Goal: Information Seeking & Learning: Learn about a topic

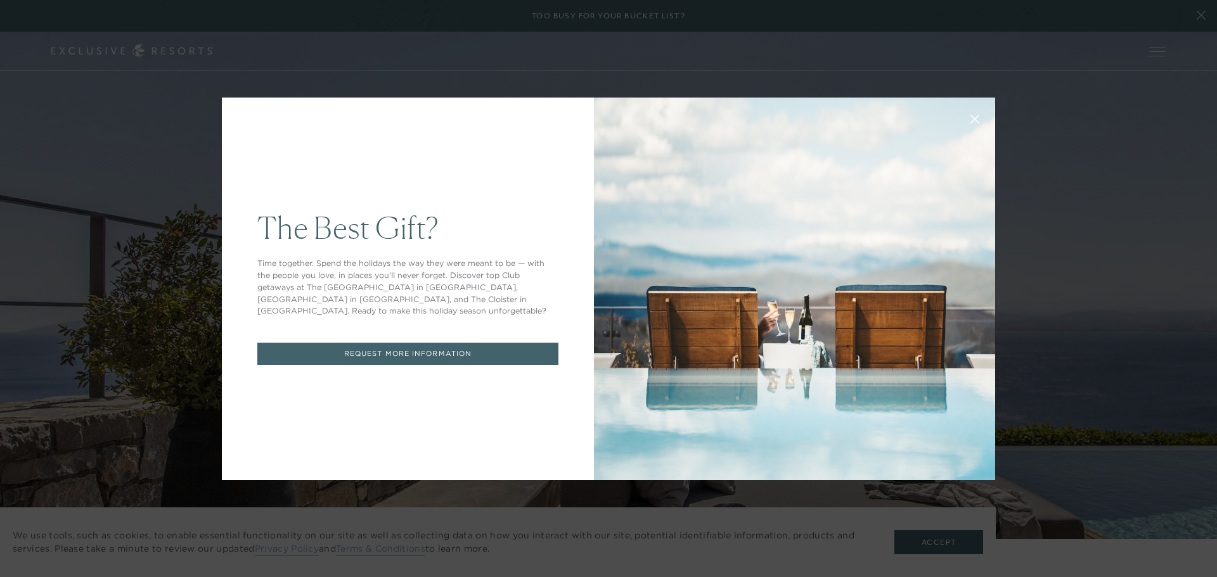
click at [538, 56] on div "The Best Gift? Time together. Spend the holidays the way they were meant to be …" at bounding box center [608, 288] width 1217 height 577
click at [963, 120] on icon at bounding box center [975, 119] width 8 height 8
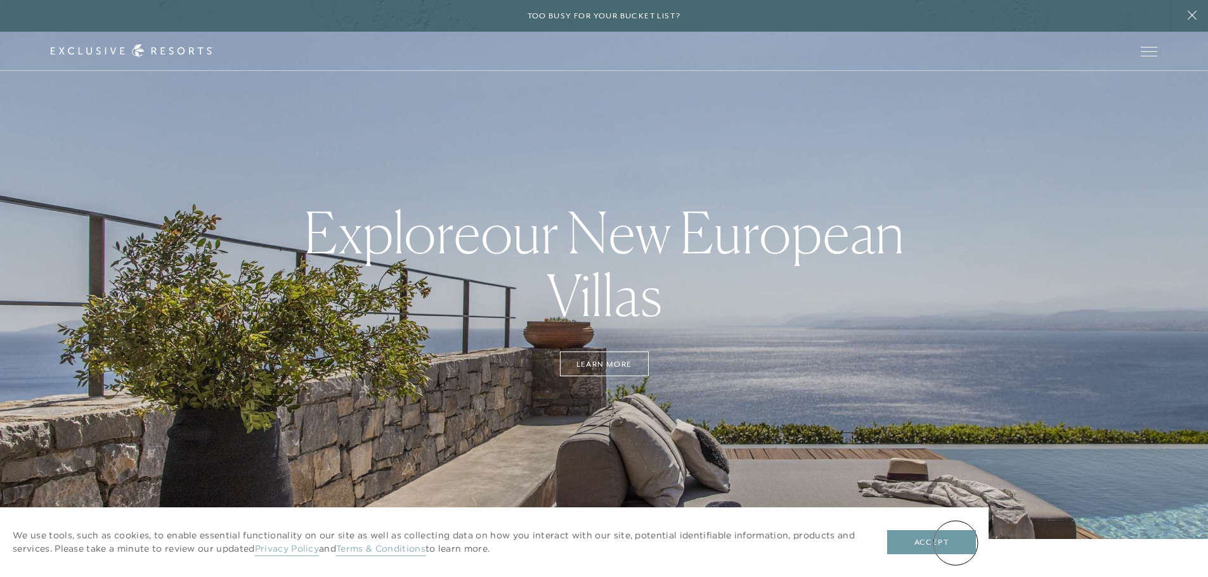
click at [955, 440] on button "Accept" at bounding box center [931, 543] width 89 height 24
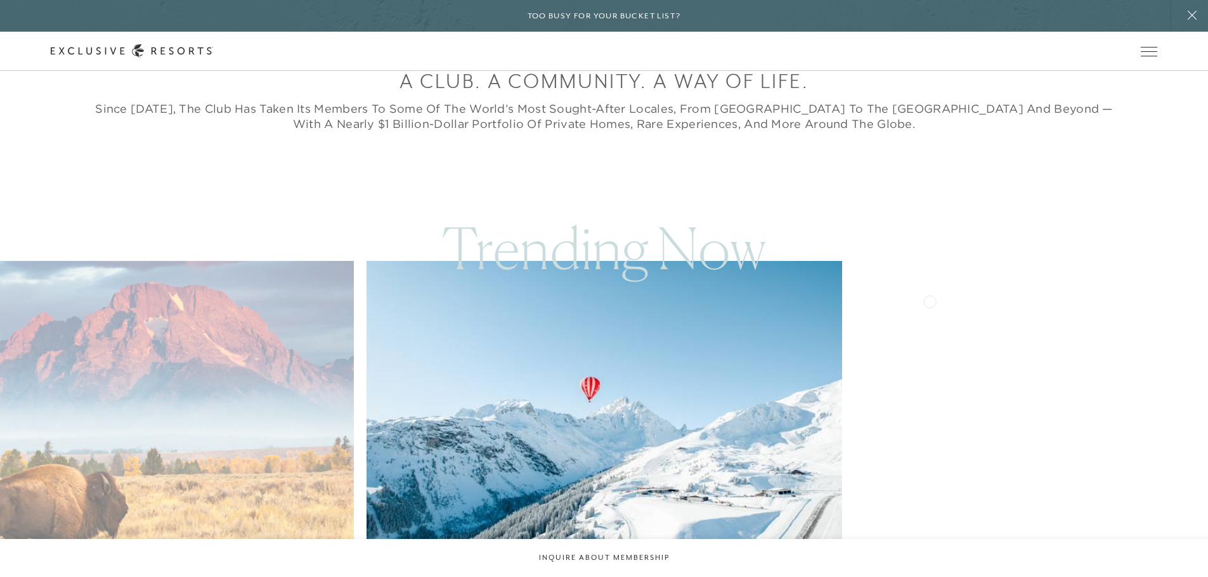
scroll to position [697, 0]
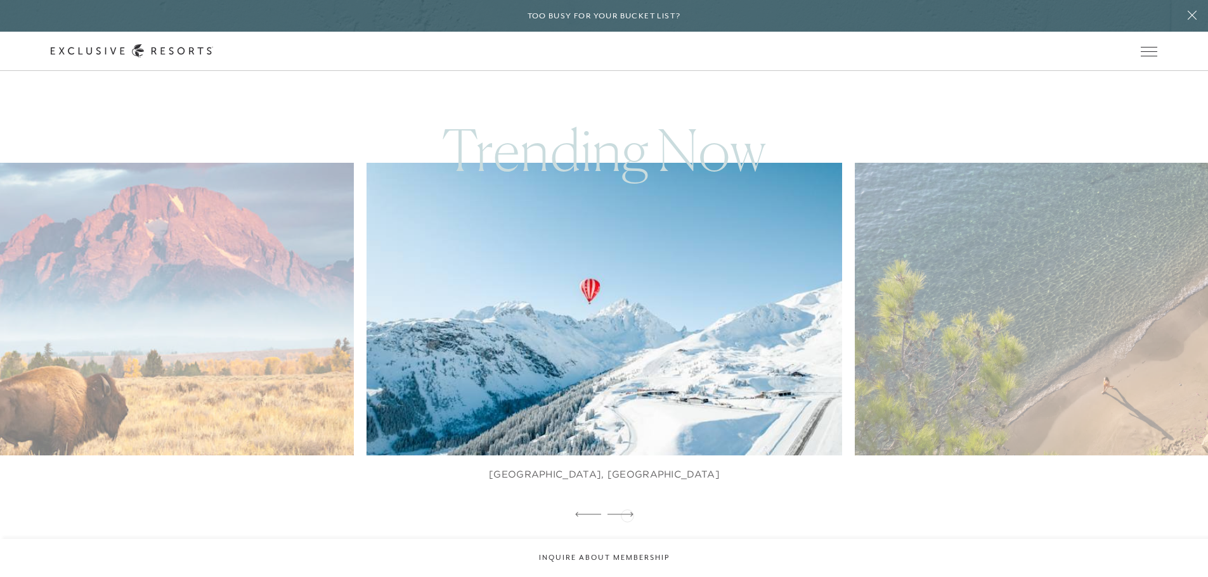
click at [627, 515] on icon at bounding box center [620, 514] width 26 height 4
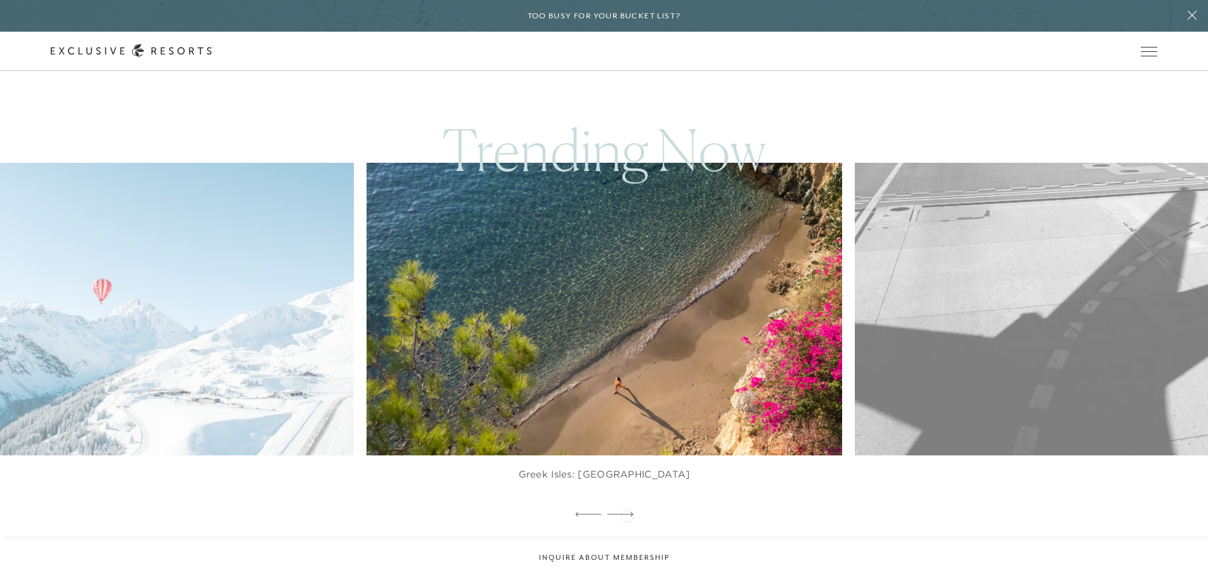
click at [627, 515] on icon at bounding box center [620, 514] width 26 height 4
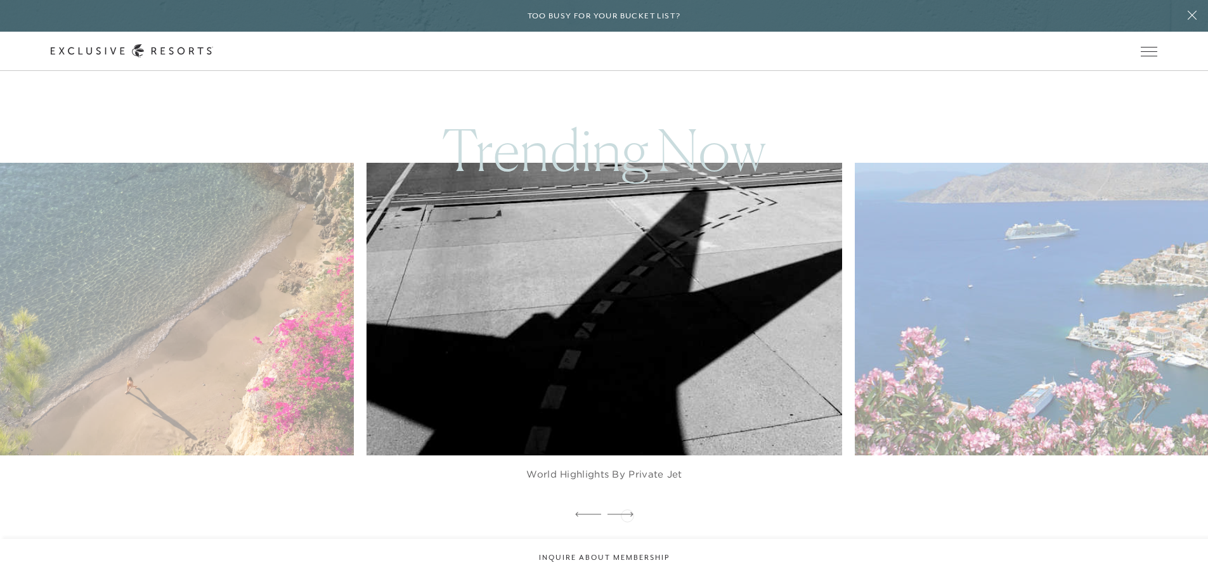
click at [627, 515] on icon at bounding box center [620, 514] width 26 height 4
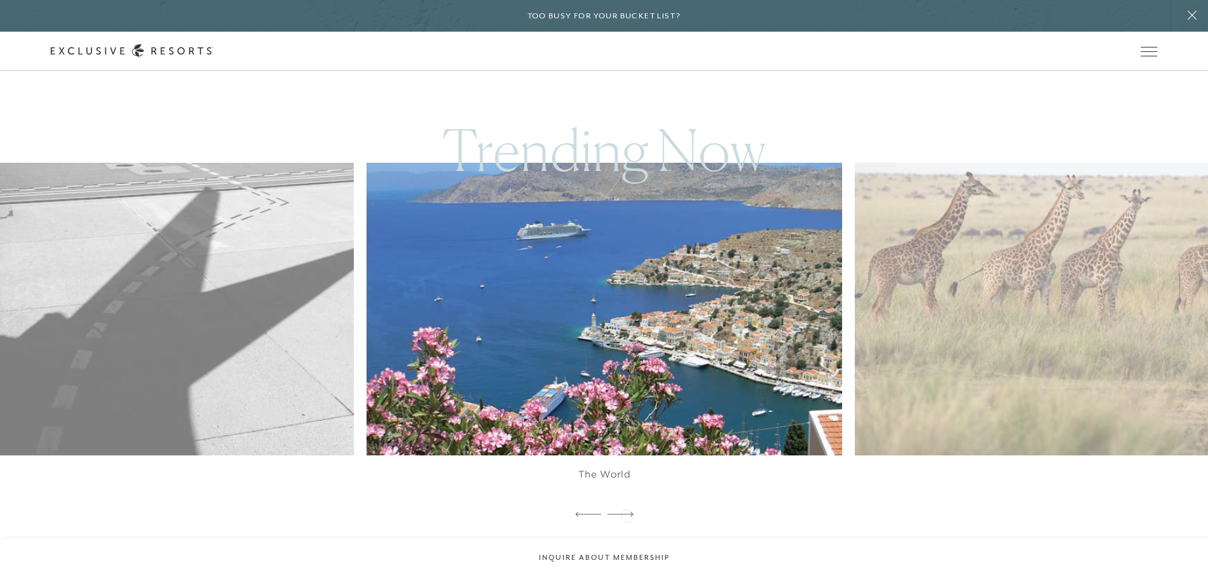
click at [627, 515] on icon at bounding box center [620, 514] width 26 height 4
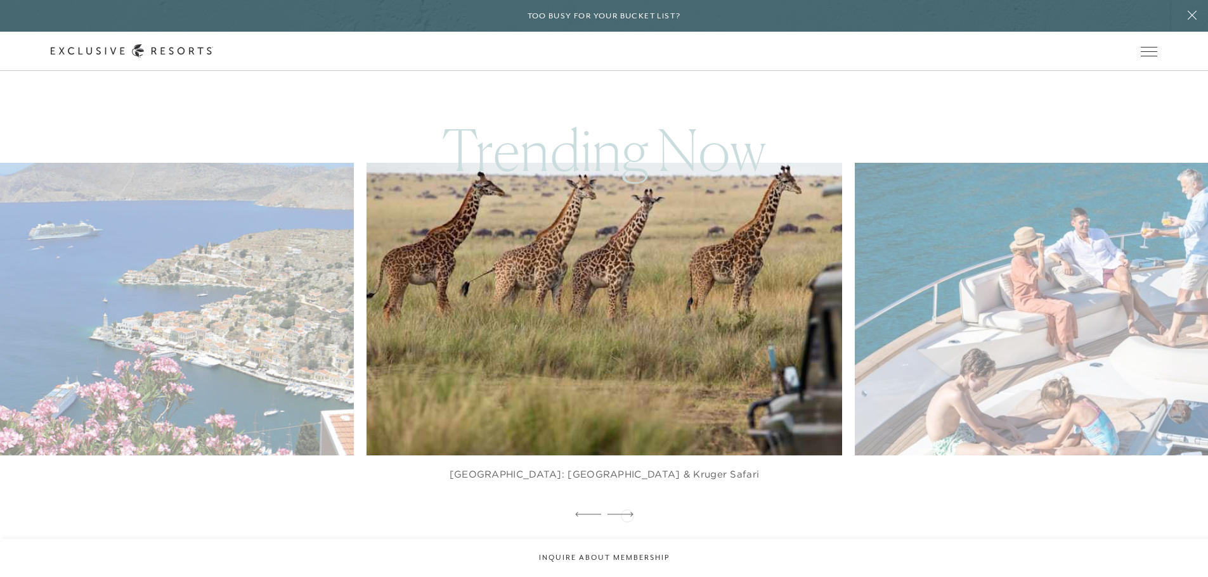
click at [627, 515] on icon at bounding box center [620, 514] width 26 height 4
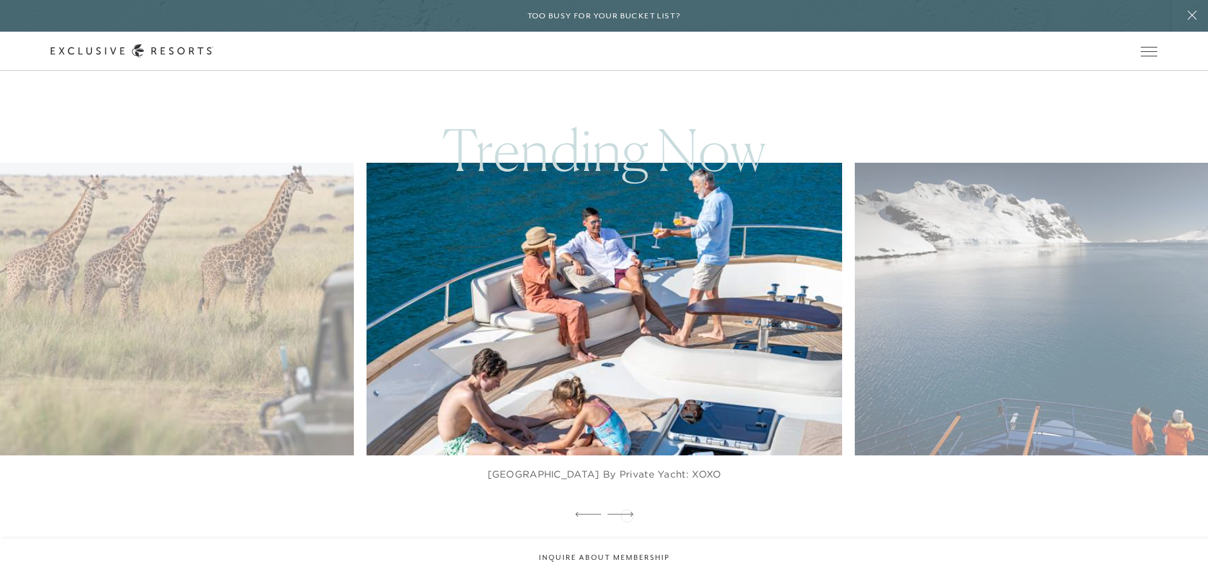
click at [627, 515] on icon at bounding box center [620, 514] width 26 height 4
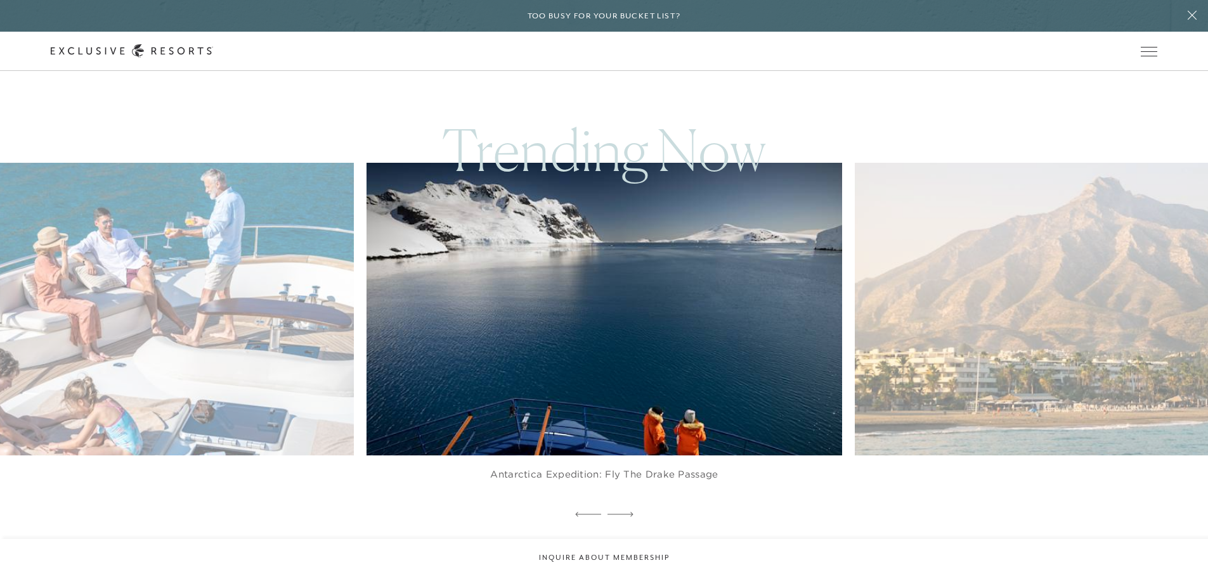
click at [627, 515] on icon at bounding box center [620, 514] width 26 height 4
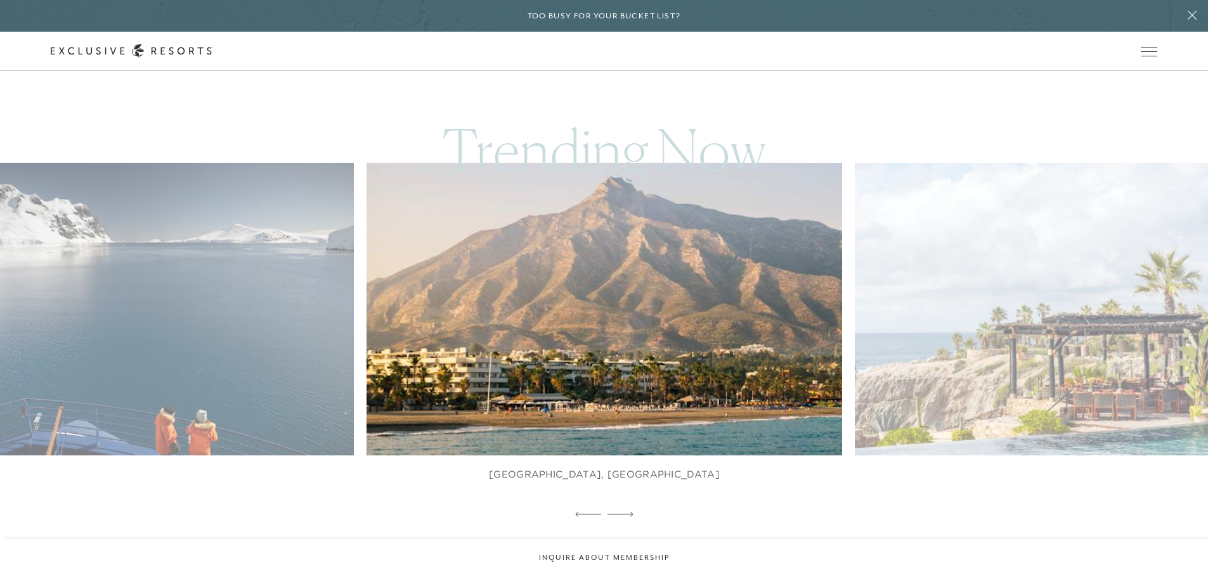
click at [627, 515] on icon at bounding box center [620, 514] width 26 height 4
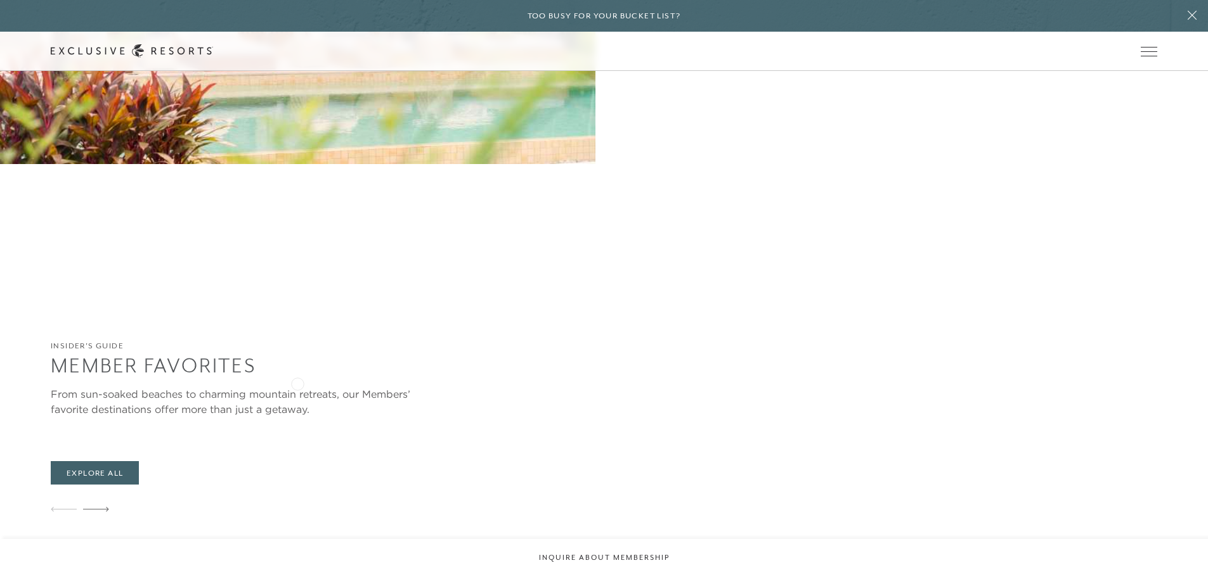
scroll to position [1838, 0]
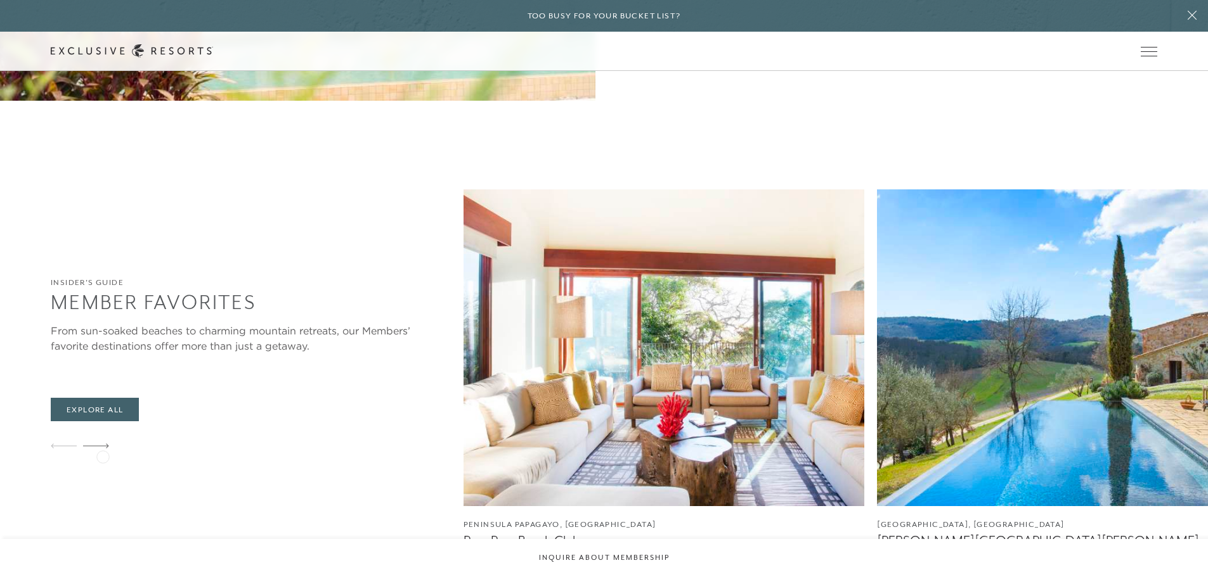
click at [103, 449] on icon at bounding box center [96, 446] width 26 height 5
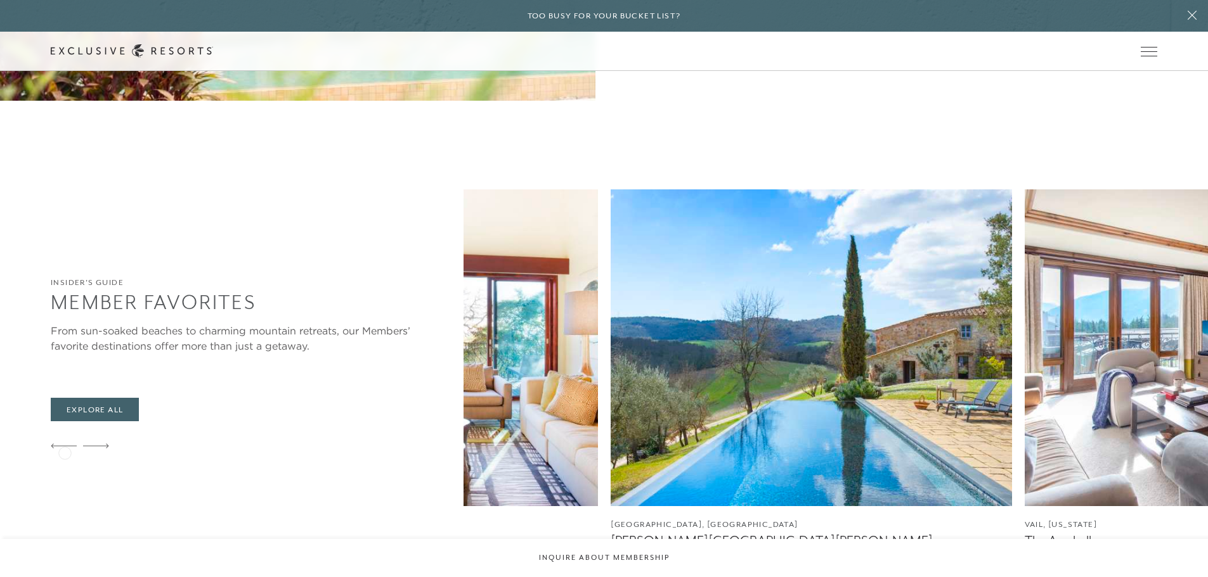
click at [65, 449] on icon at bounding box center [64, 446] width 26 height 5
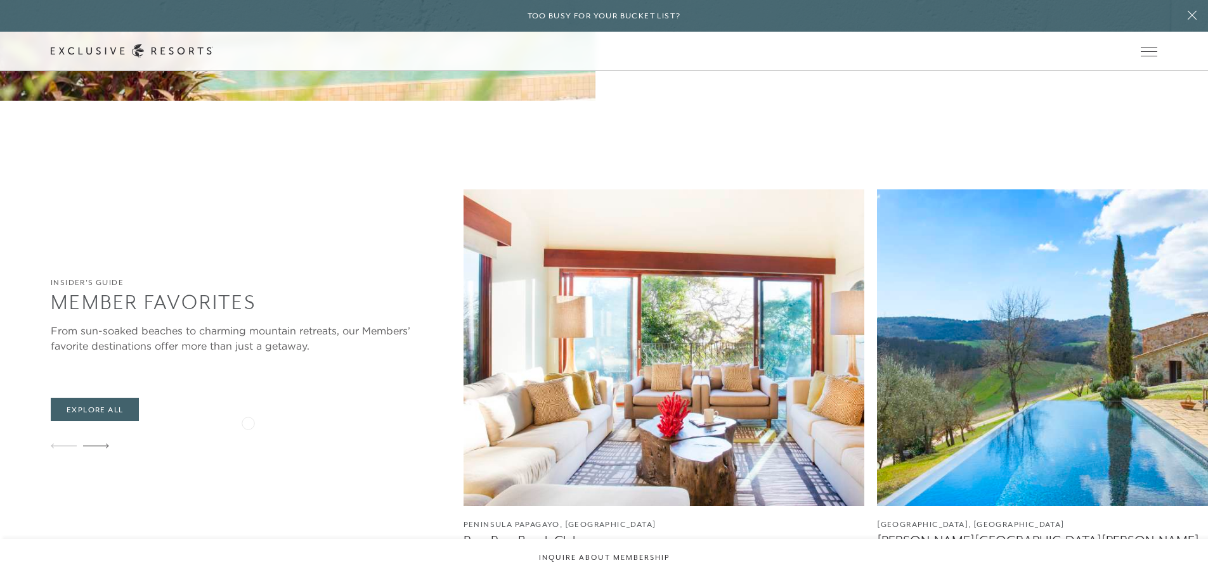
scroll to position [1902, 0]
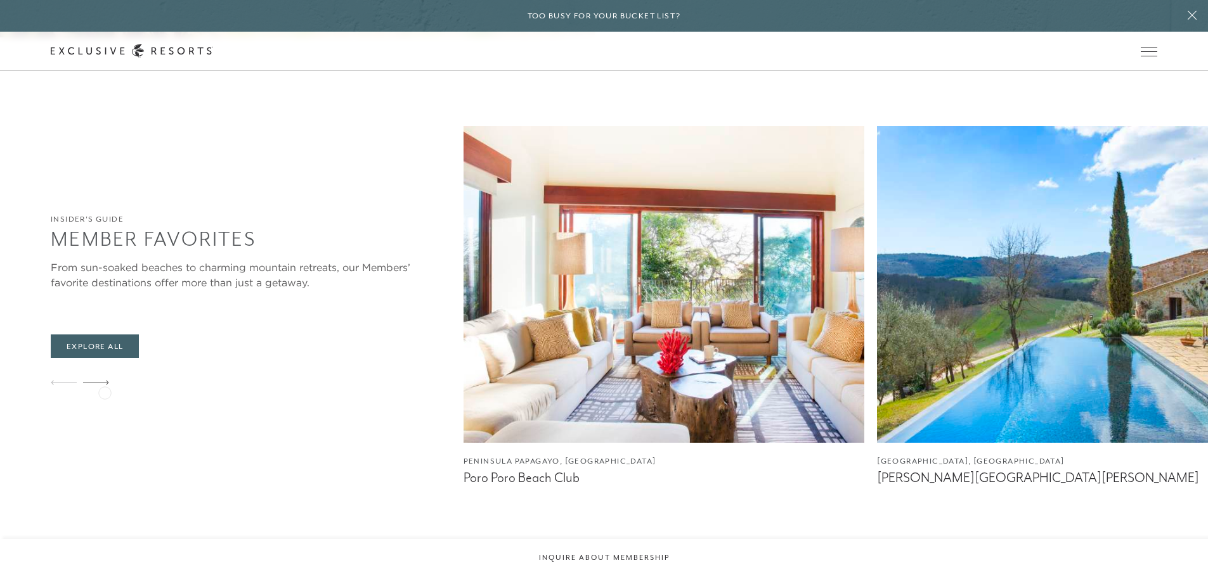
click at [105, 385] on icon at bounding box center [96, 382] width 26 height 5
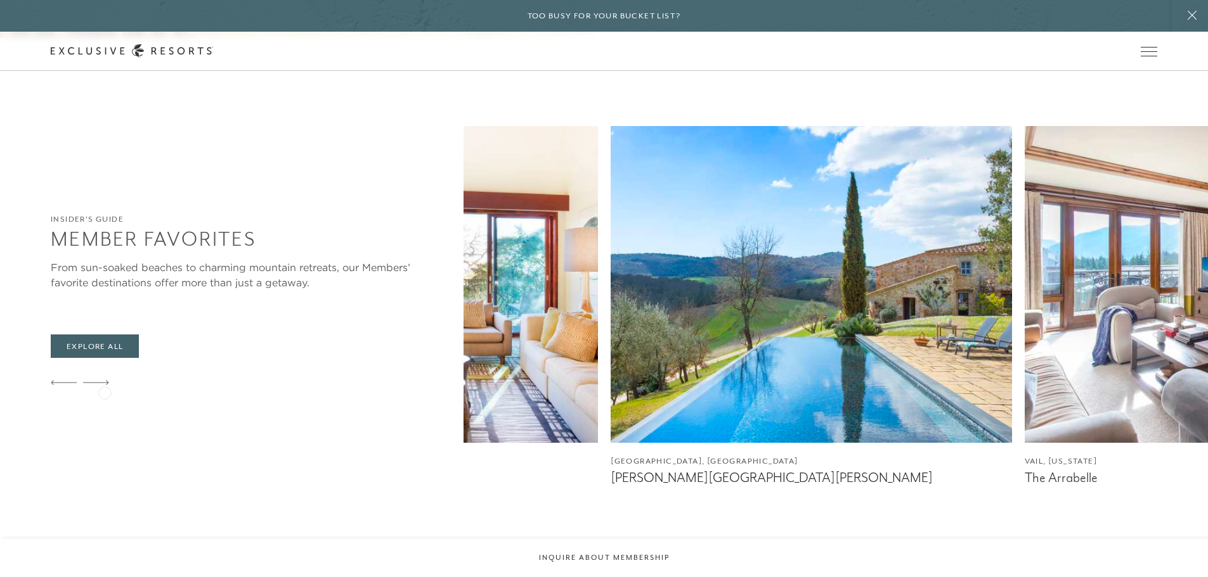
click at [105, 385] on icon at bounding box center [96, 382] width 26 height 5
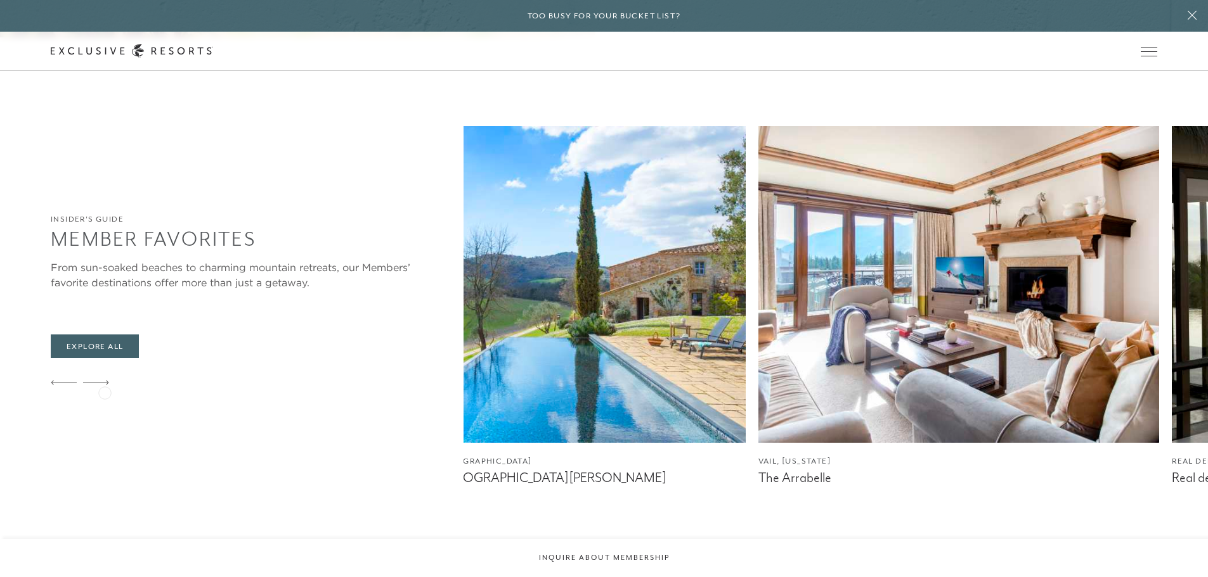
click at [105, 385] on icon at bounding box center [96, 382] width 26 height 5
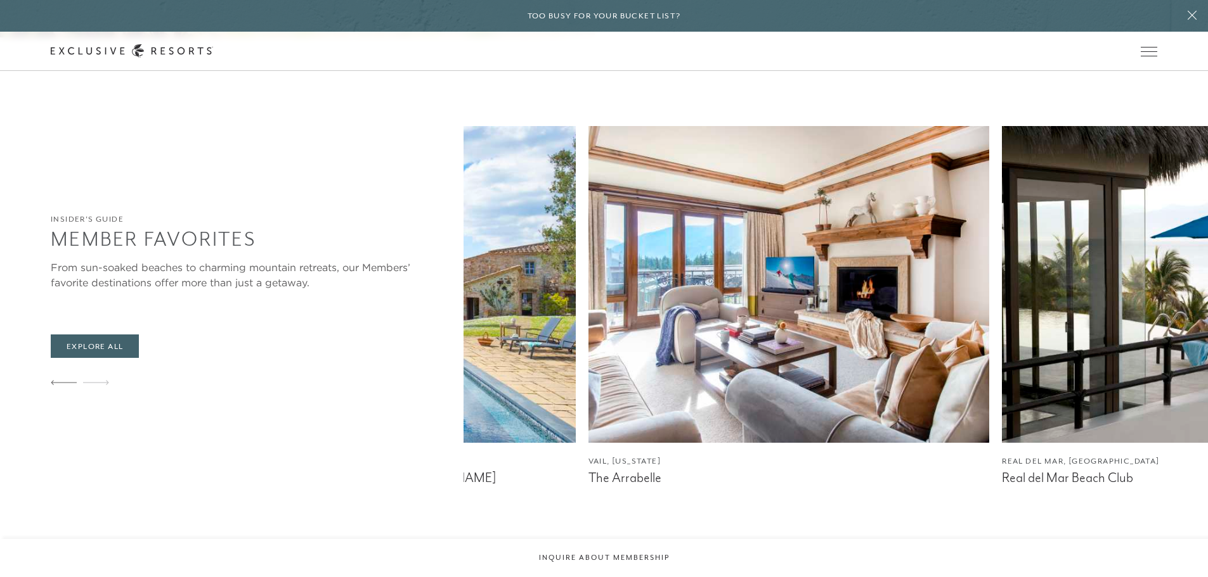
click at [105, 385] on icon at bounding box center [96, 382] width 26 height 5
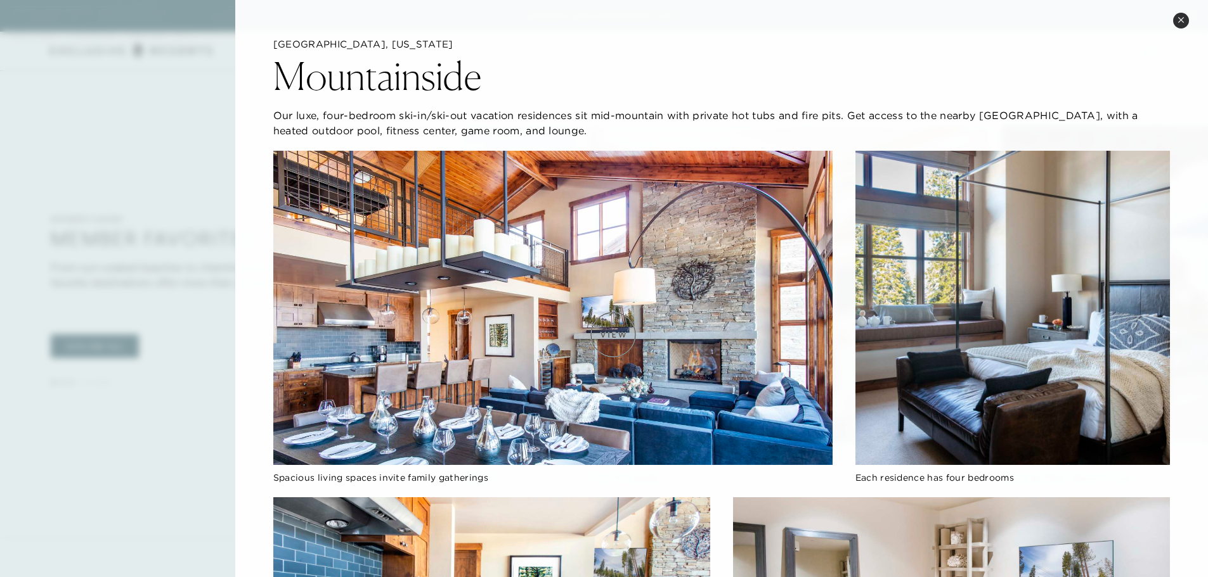
click at [613, 335] on img at bounding box center [552, 308] width 559 height 314
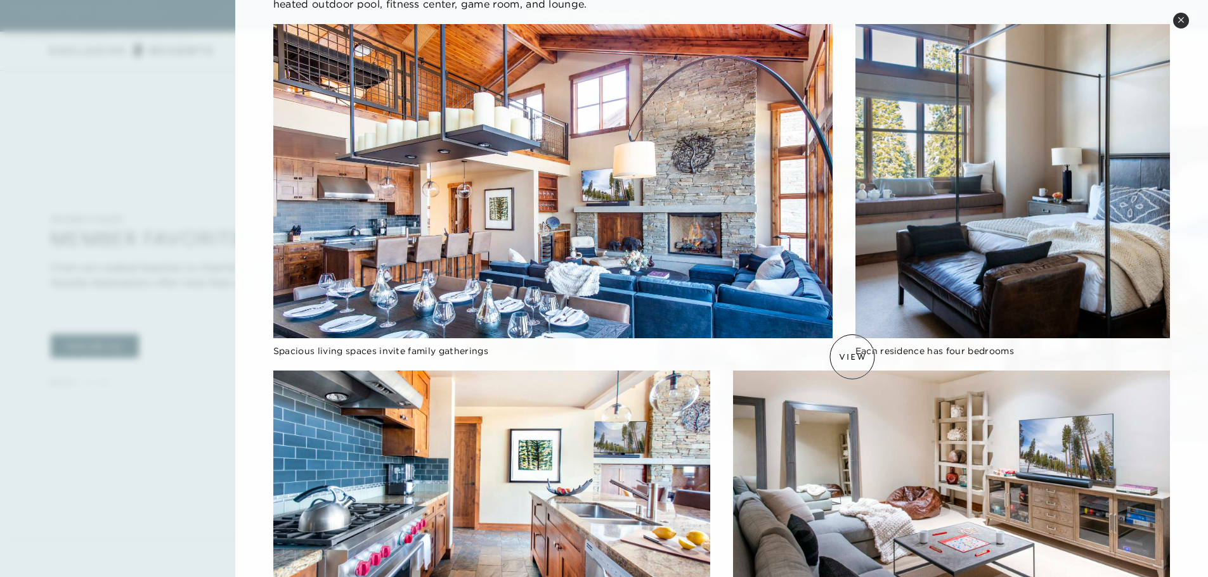
scroll to position [190, 0]
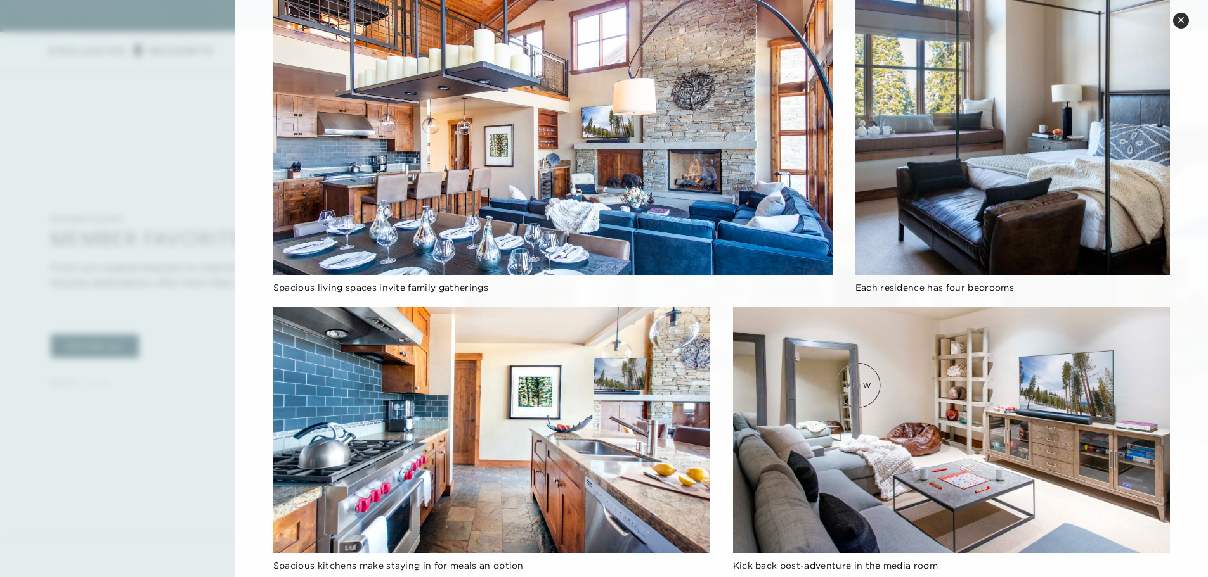
click at [858, 385] on img at bounding box center [951, 430] width 437 height 246
click at [858, 386] on img at bounding box center [951, 430] width 437 height 246
click at [866, 392] on img at bounding box center [951, 430] width 437 height 246
drag, startPoint x: 876, startPoint y: 392, endPoint x: 962, endPoint y: 407, distance: 86.8
click at [883, 392] on img at bounding box center [951, 430] width 437 height 246
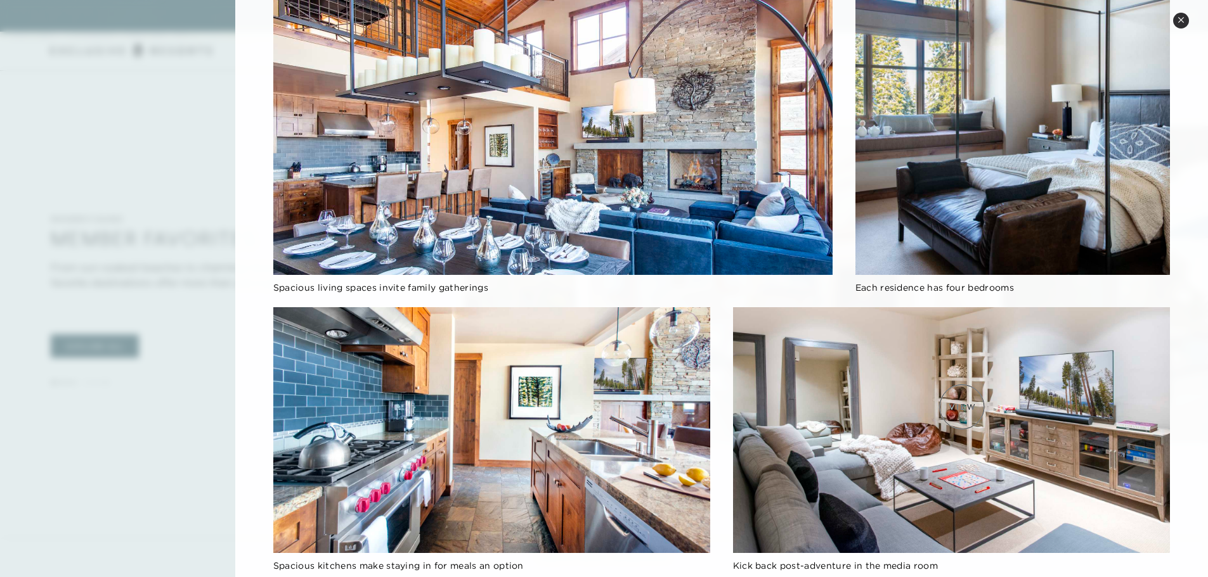
drag, startPoint x: 963, startPoint y: 412, endPoint x: 968, endPoint y: 425, distance: 13.4
click at [967, 422] on img at bounding box center [951, 430] width 437 height 246
click at [974, 458] on img at bounding box center [951, 430] width 437 height 246
drag, startPoint x: 907, startPoint y: 484, endPoint x: 895, endPoint y: 484, distance: 12.0
click at [902, 484] on img at bounding box center [951, 430] width 437 height 246
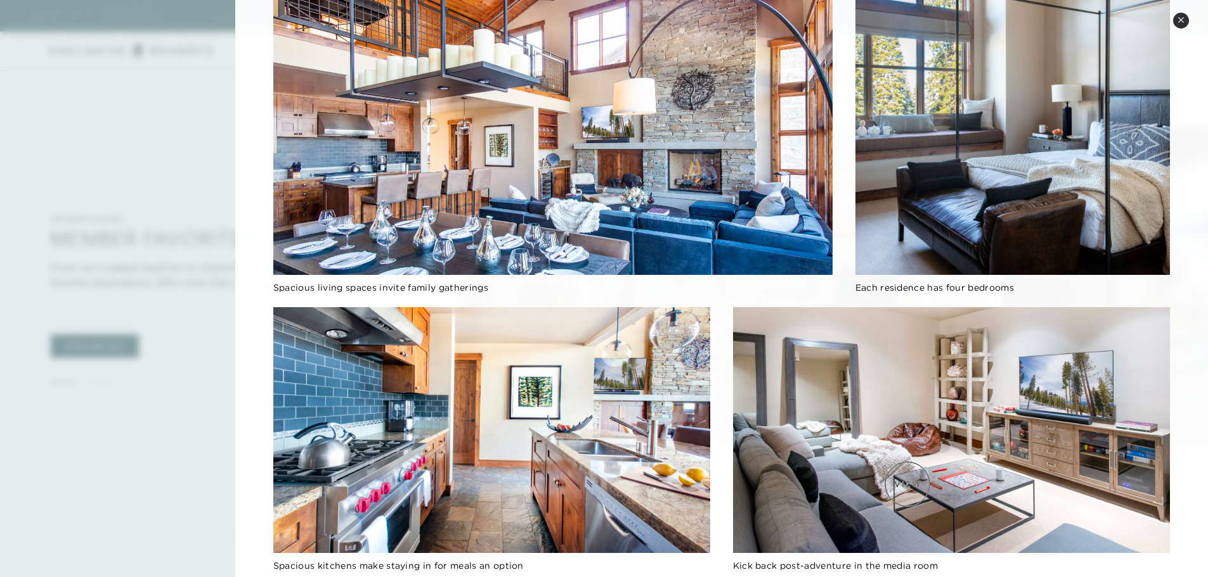
click at [894, 482] on img at bounding box center [951, 430] width 437 height 246
drag, startPoint x: 894, startPoint y: 479, endPoint x: 894, endPoint y: 438, distance: 41.2
click at [893, 467] on img at bounding box center [951, 430] width 437 height 246
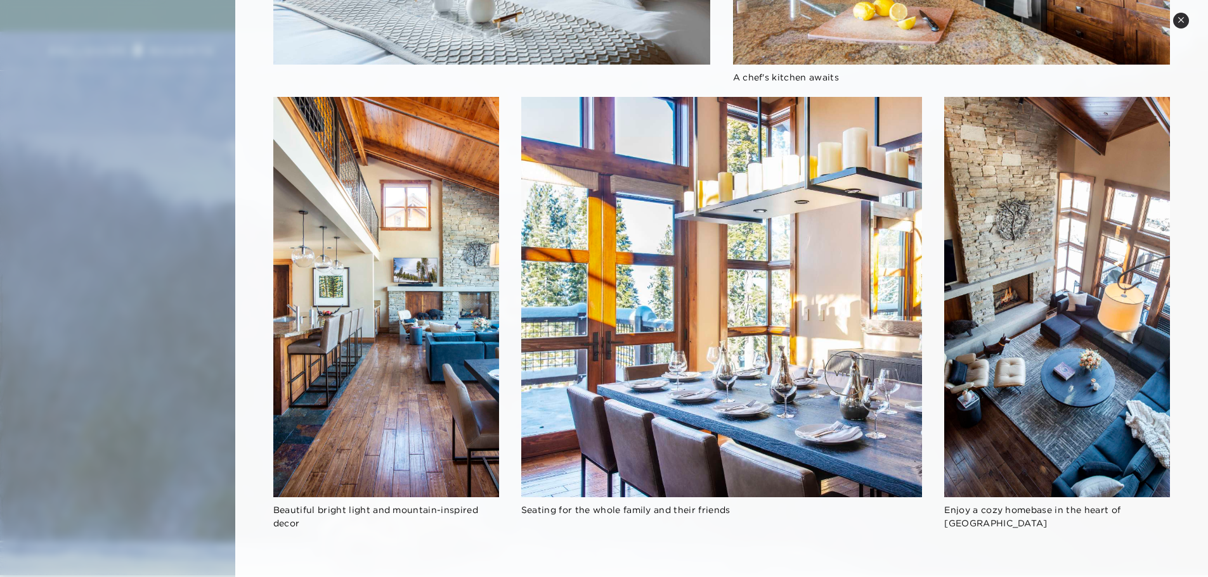
scroll to position [0, 0]
click at [1181, 18] on icon at bounding box center [1180, 19] width 7 height 7
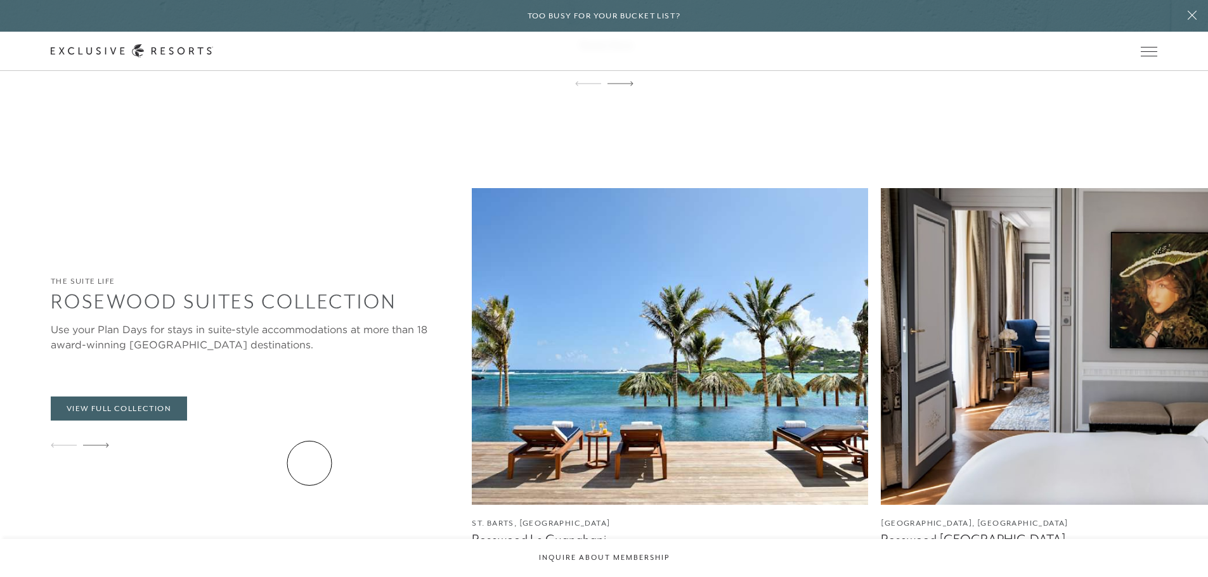
scroll to position [3106, 0]
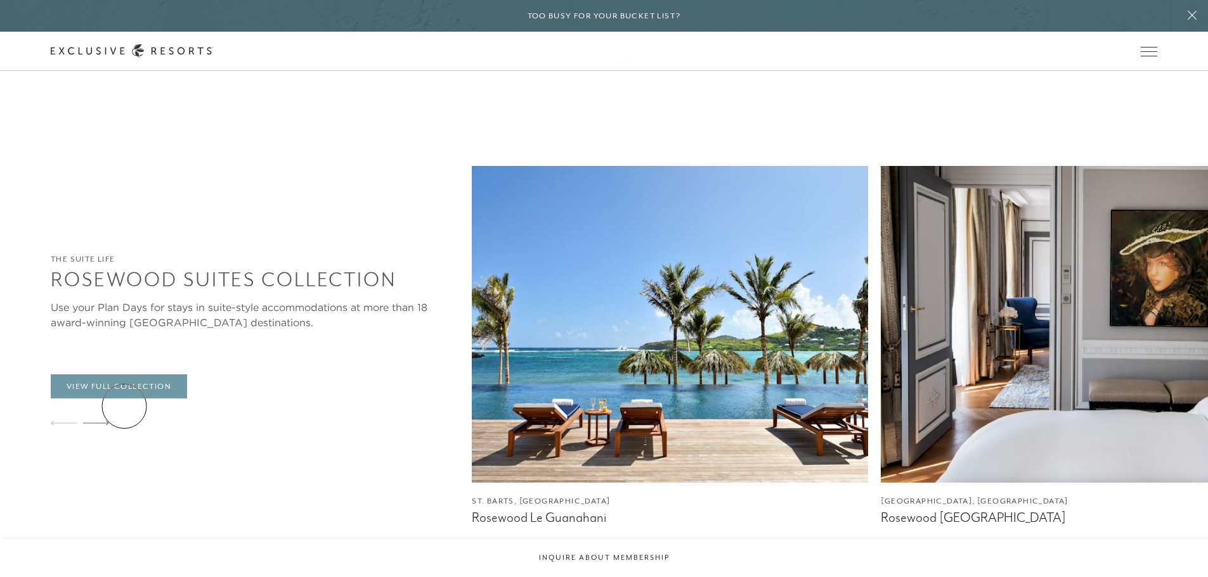
click at [124, 399] on link "View Full Collection" at bounding box center [119, 387] width 136 height 24
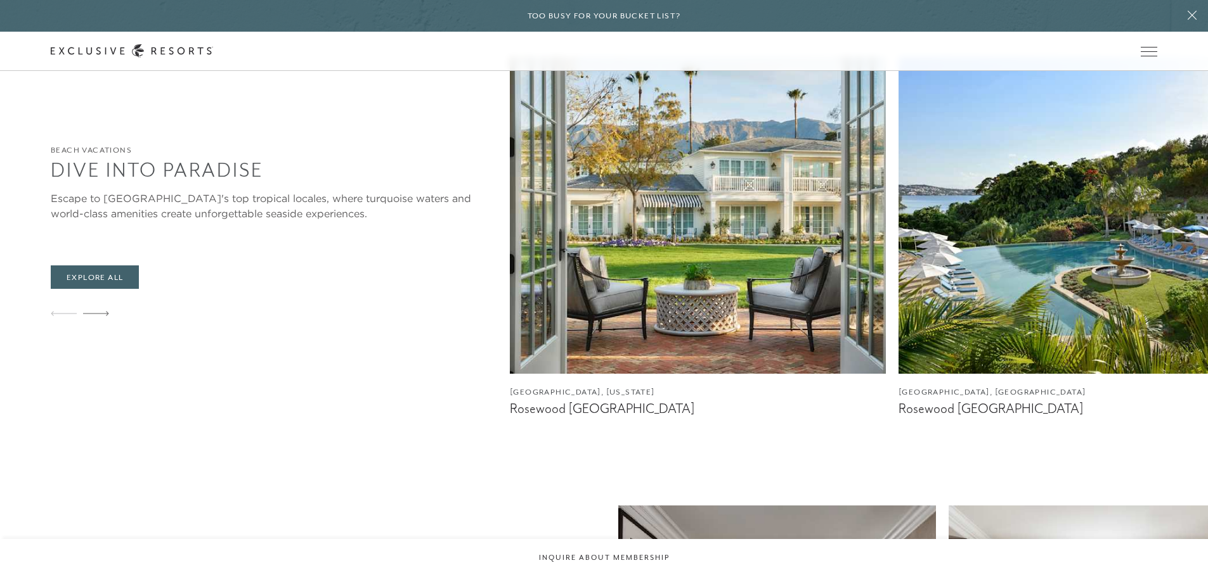
scroll to position [1078, 0]
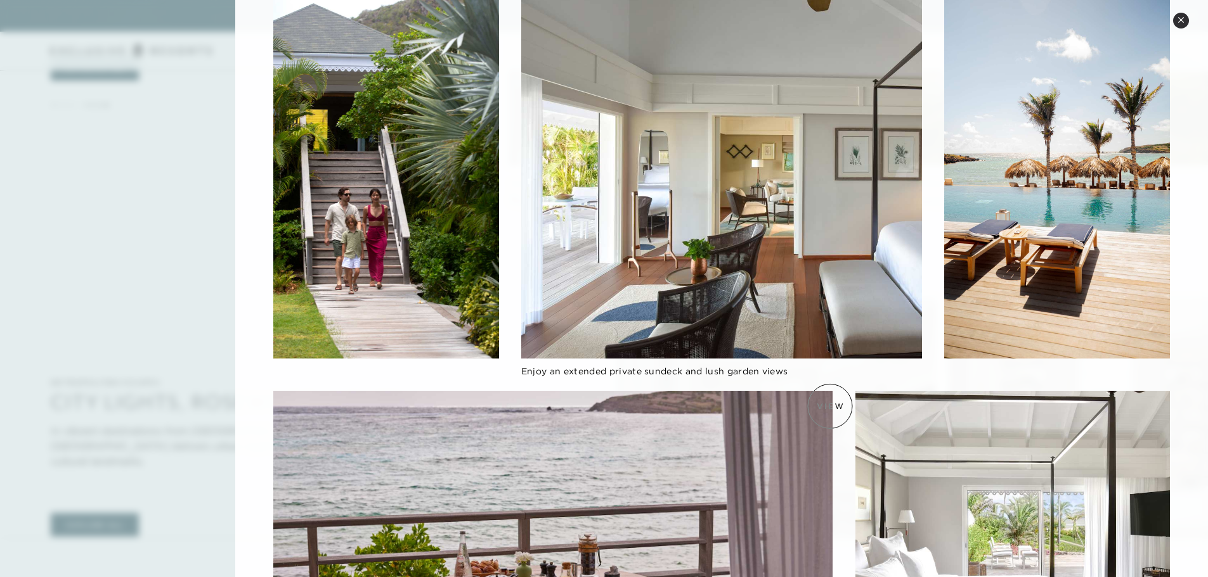
scroll to position [712, 0]
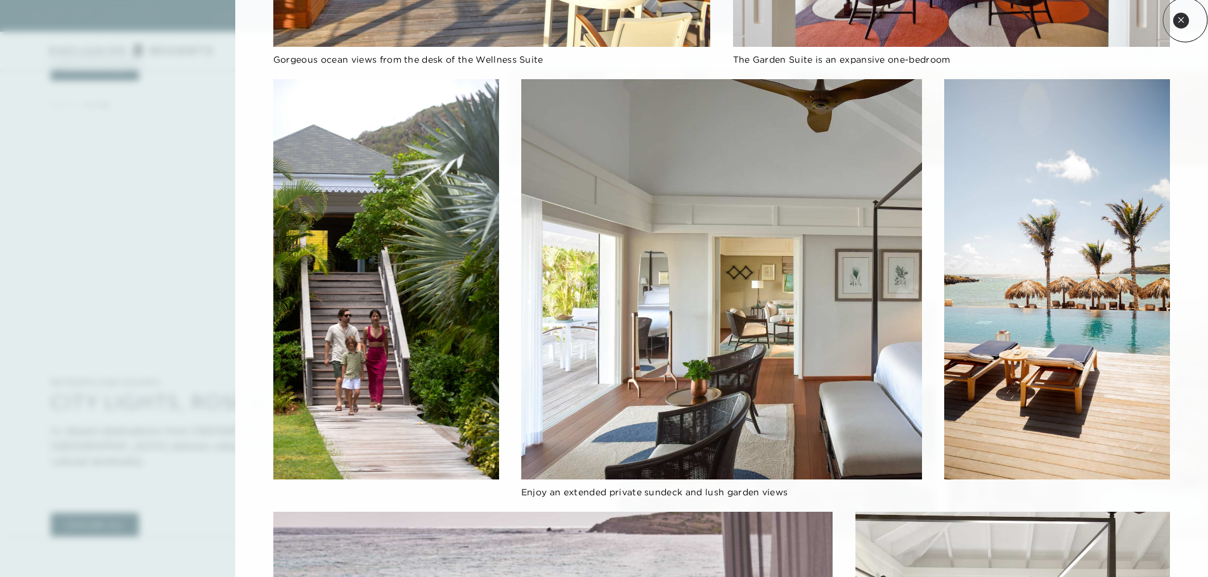
click at [1185, 20] on button "Close quickview" at bounding box center [1181, 21] width 16 height 16
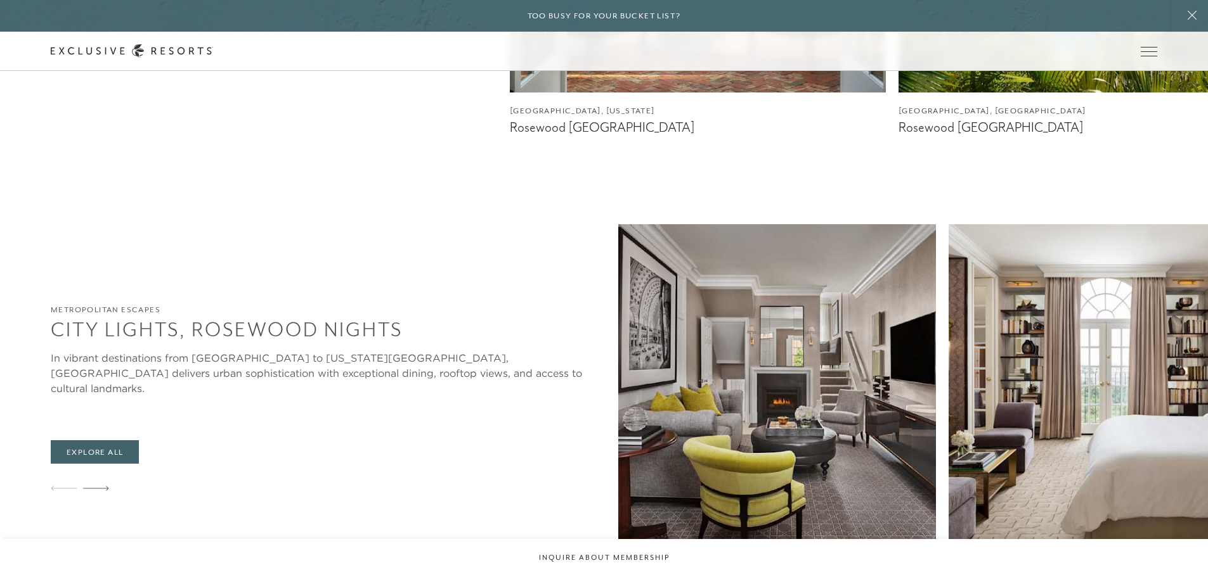
scroll to position [1458, 0]
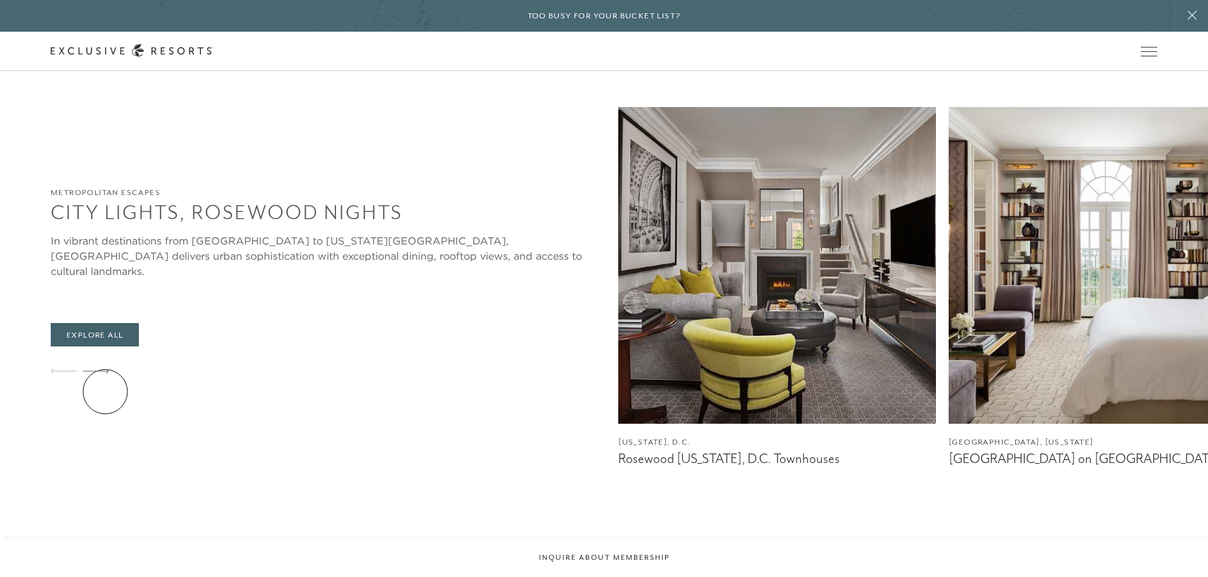
click at [105, 374] on icon at bounding box center [96, 371] width 26 height 5
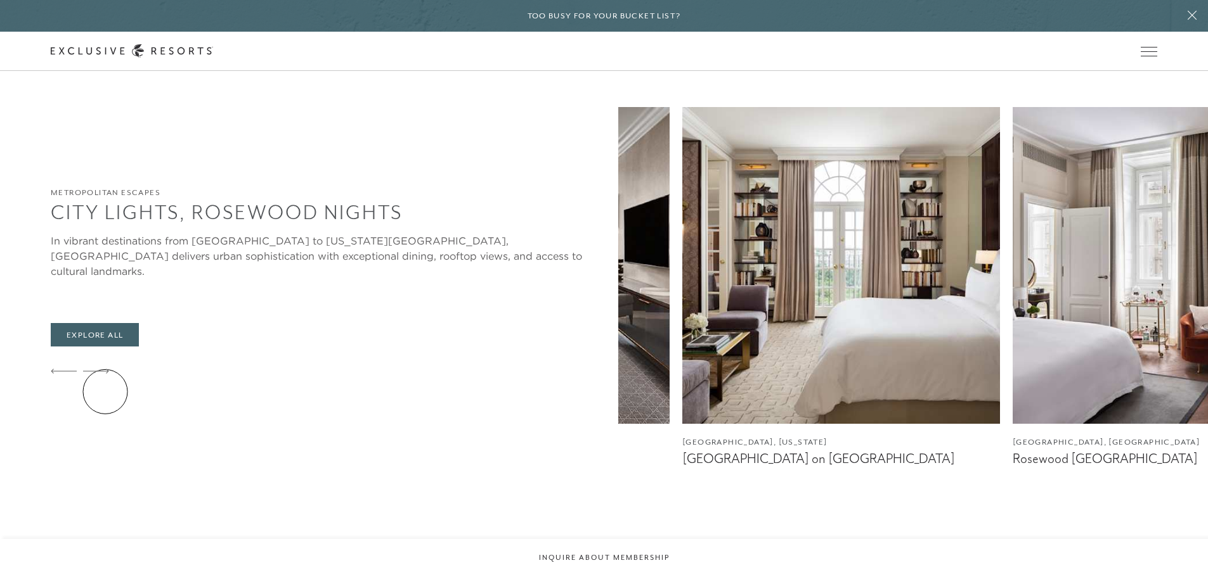
click at [105, 374] on icon at bounding box center [96, 371] width 26 height 5
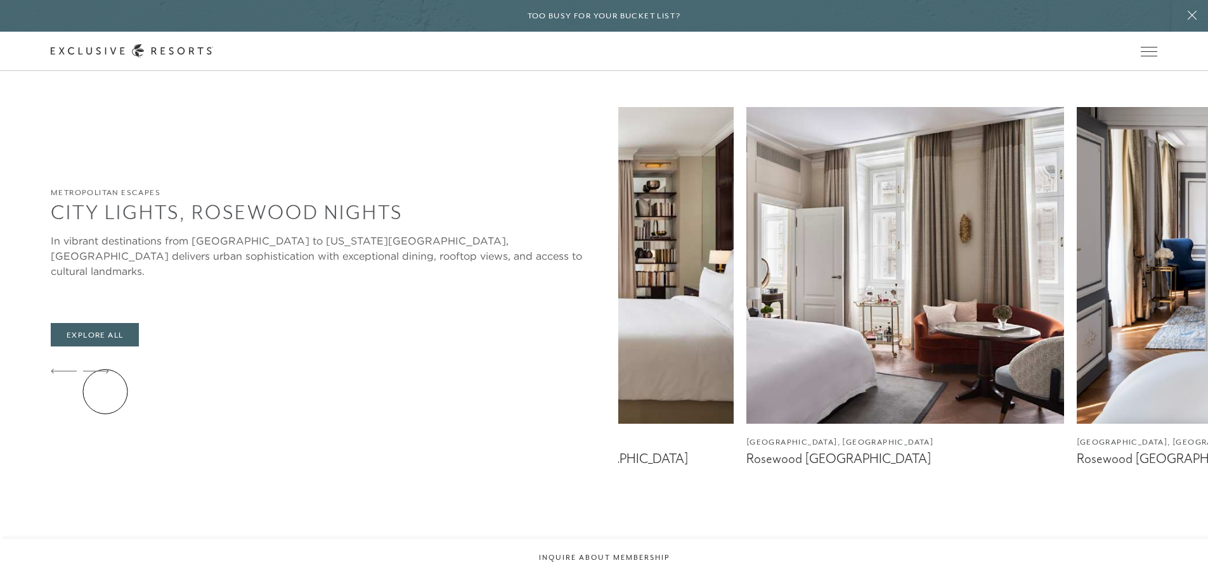
click at [105, 374] on icon at bounding box center [96, 371] width 26 height 5
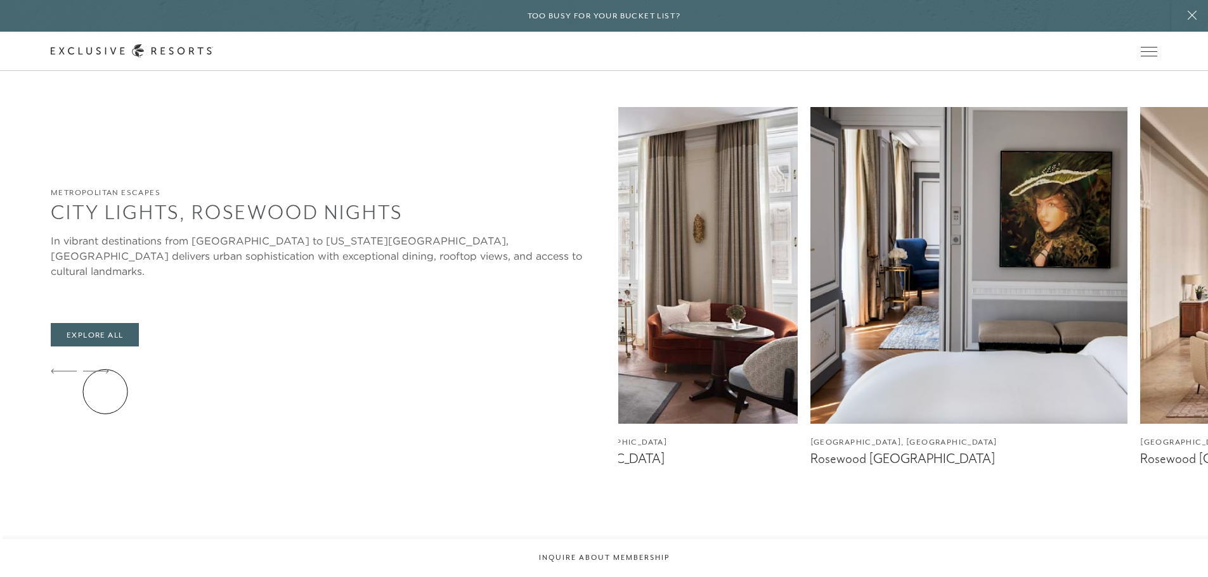
click at [105, 374] on icon at bounding box center [96, 371] width 26 height 5
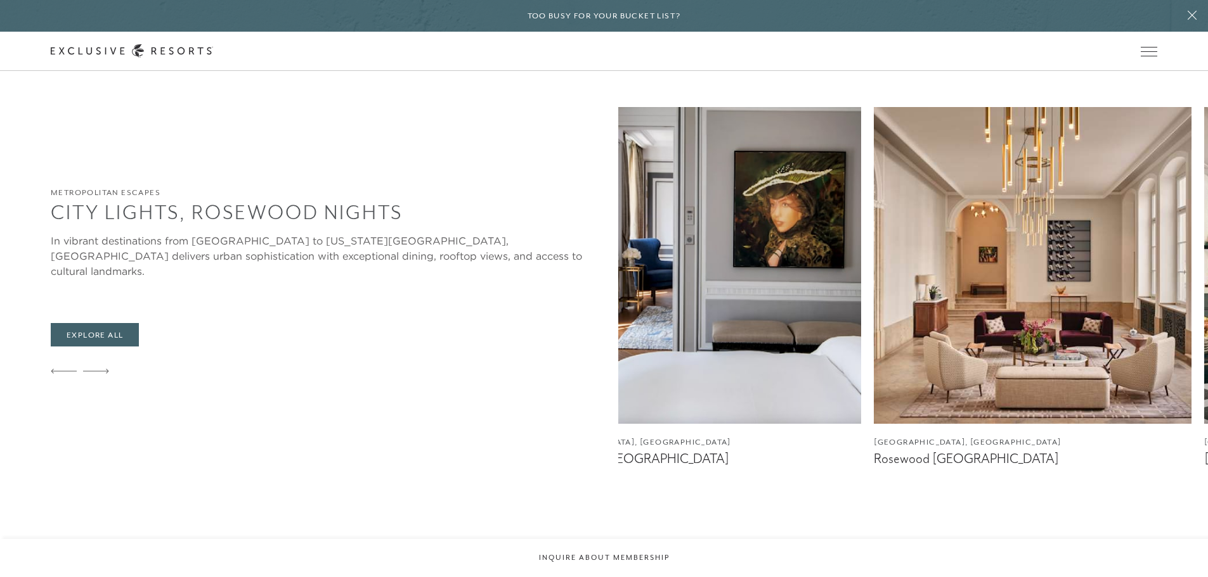
click at [105, 374] on icon at bounding box center [96, 371] width 26 height 5
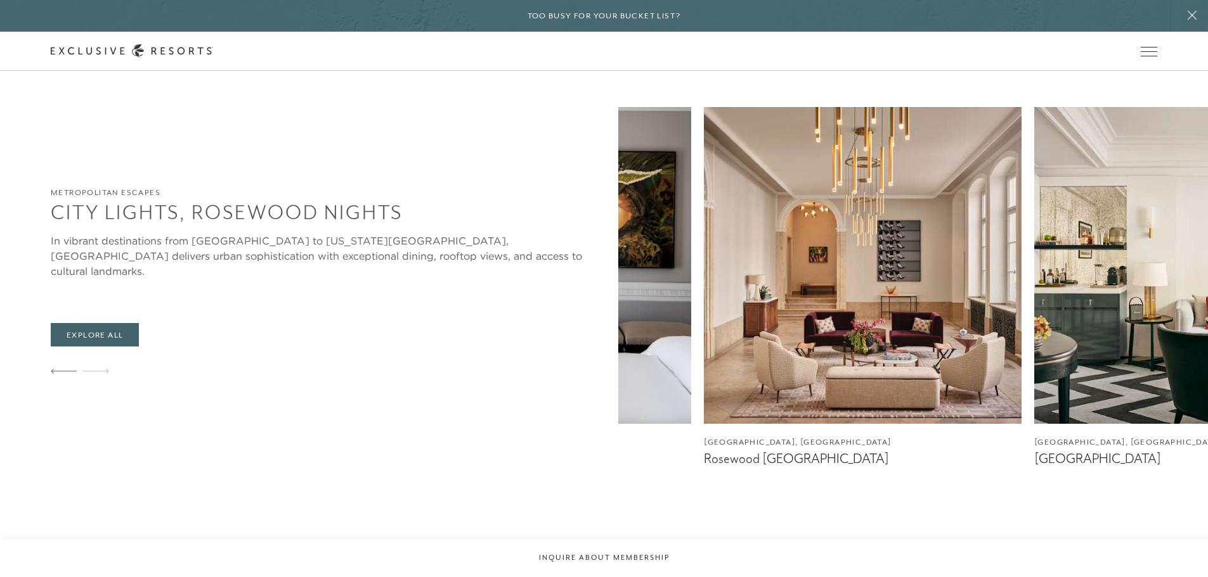
click at [105, 374] on icon at bounding box center [96, 371] width 26 height 5
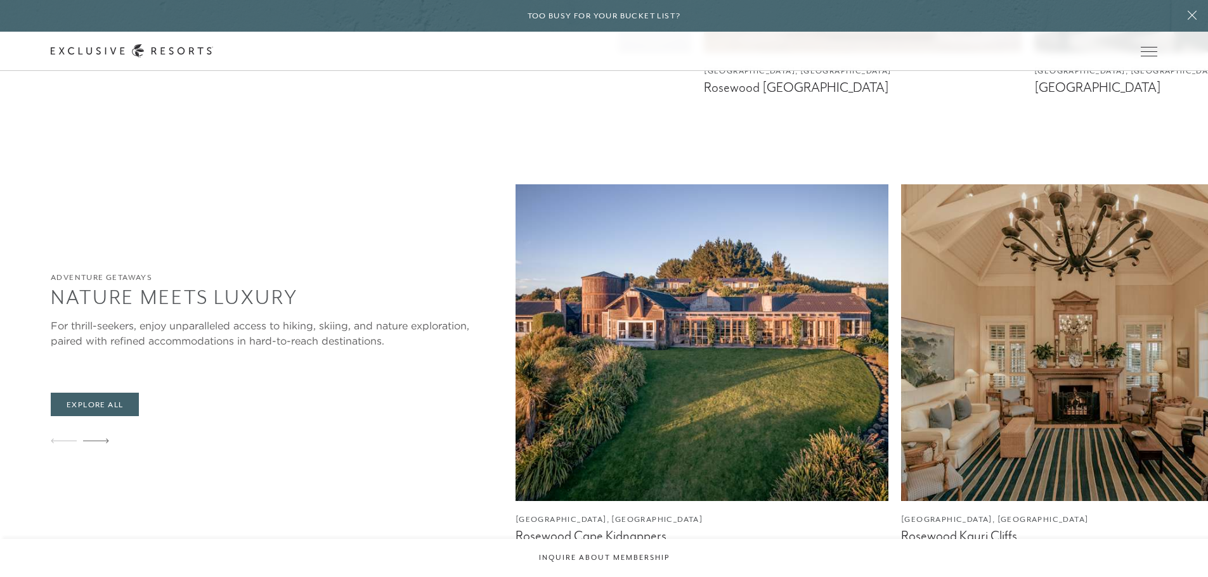
scroll to position [1838, 0]
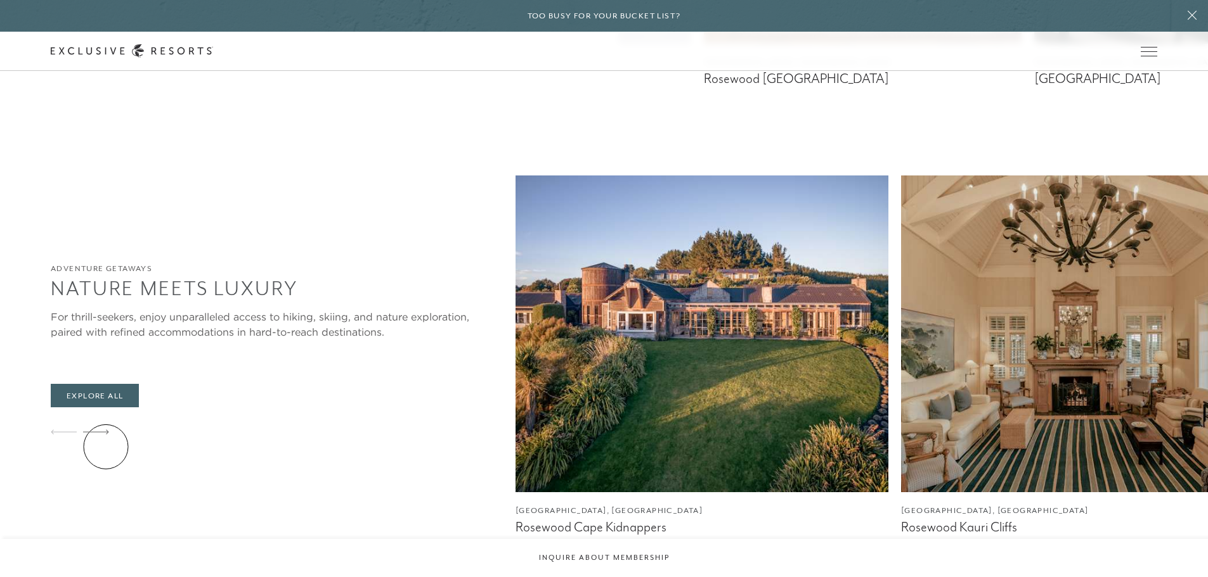
click at [106, 435] on icon at bounding box center [96, 432] width 26 height 5
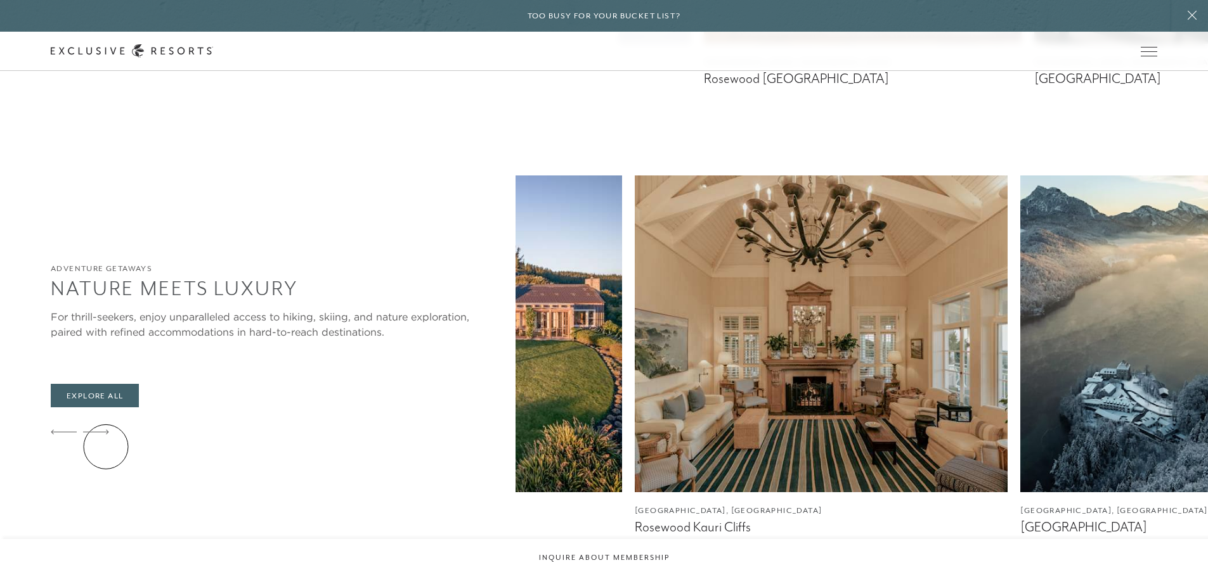
click at [106, 435] on icon at bounding box center [96, 432] width 26 height 5
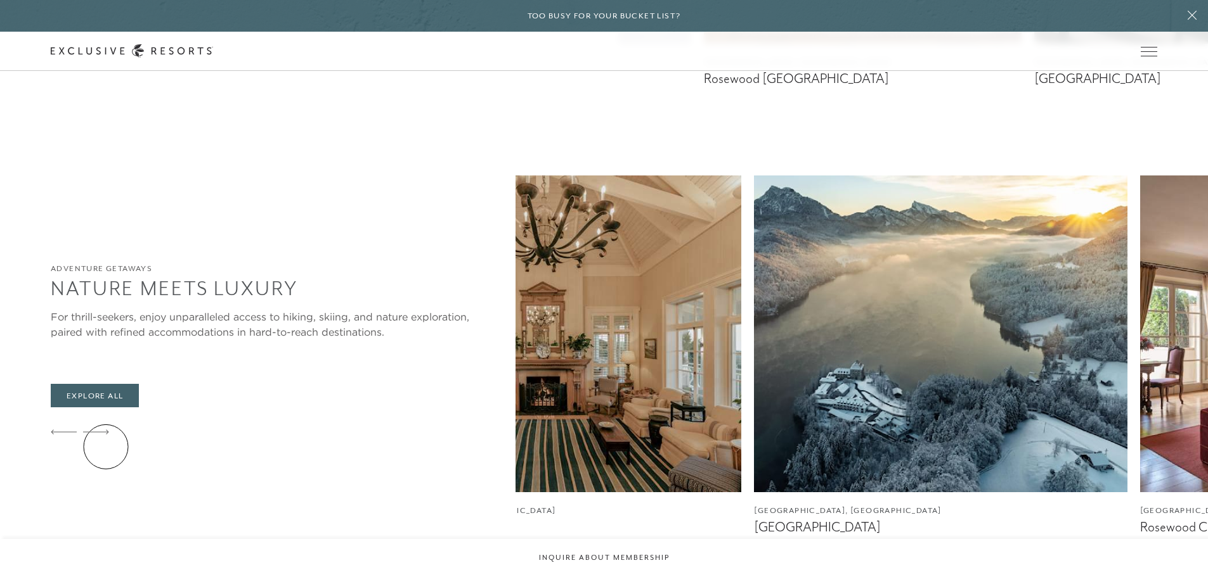
click at [106, 435] on icon at bounding box center [96, 432] width 26 height 5
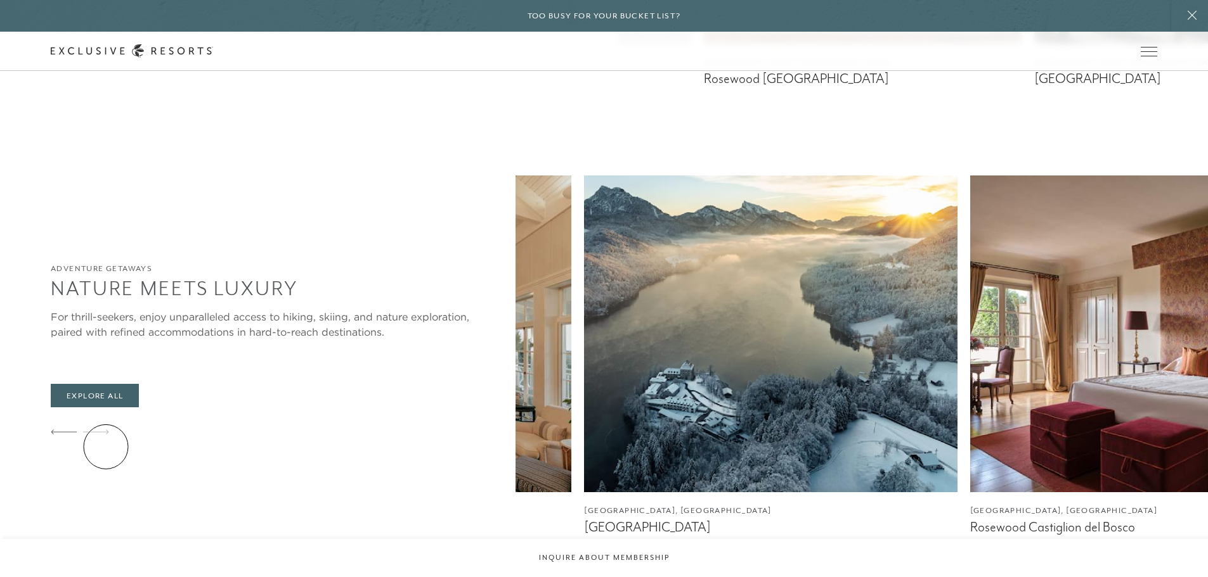
click at [106, 435] on icon at bounding box center [96, 432] width 26 height 5
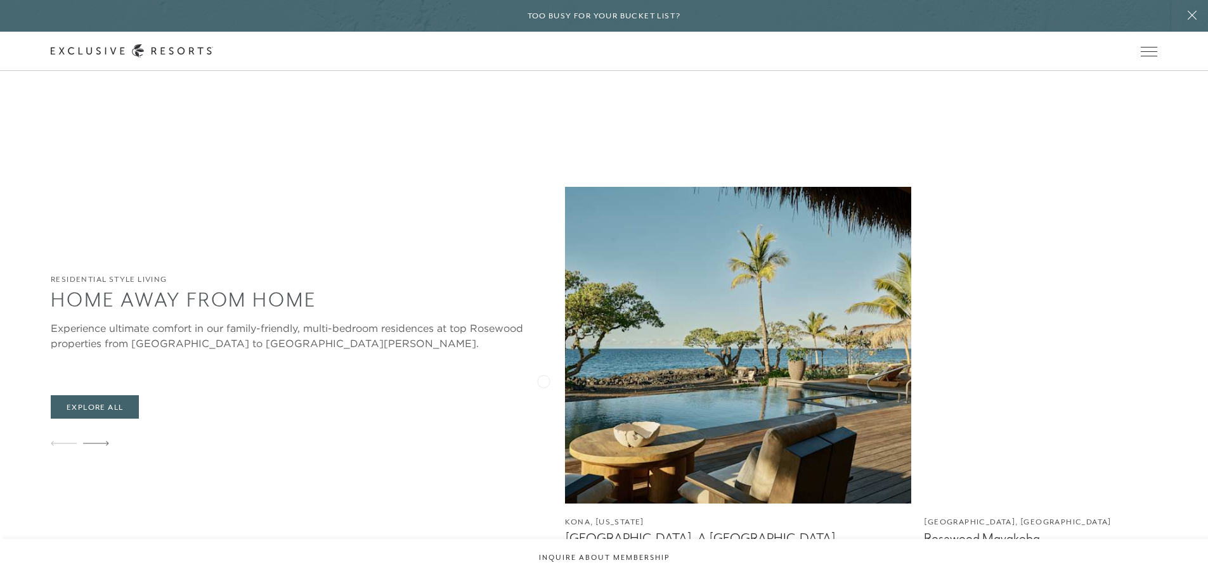
scroll to position [2789, 0]
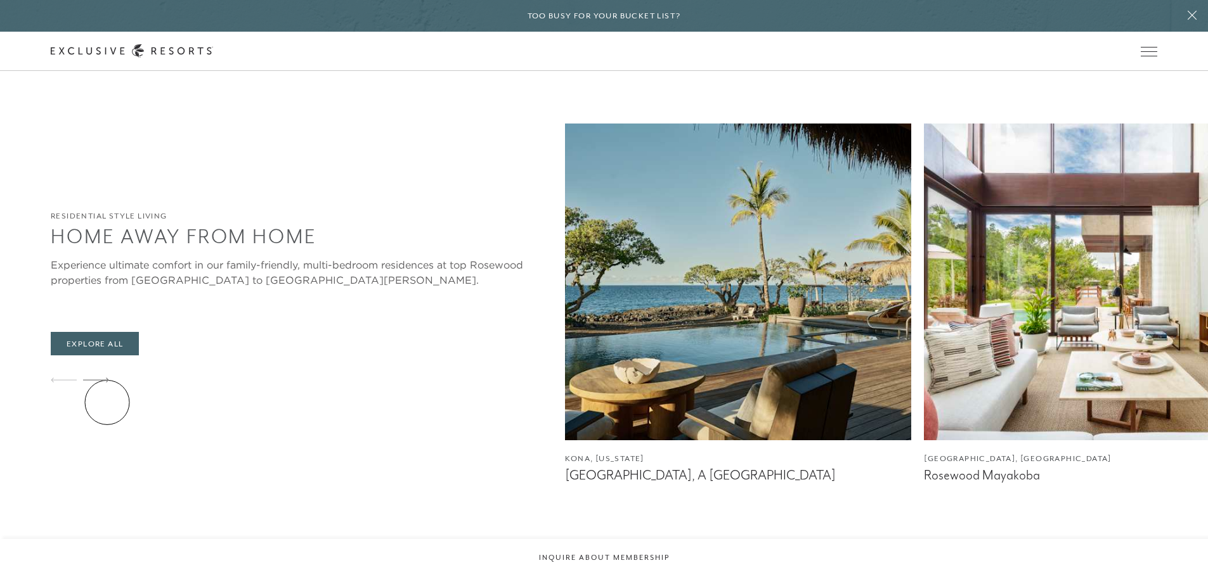
click at [107, 383] on icon at bounding box center [96, 380] width 26 height 5
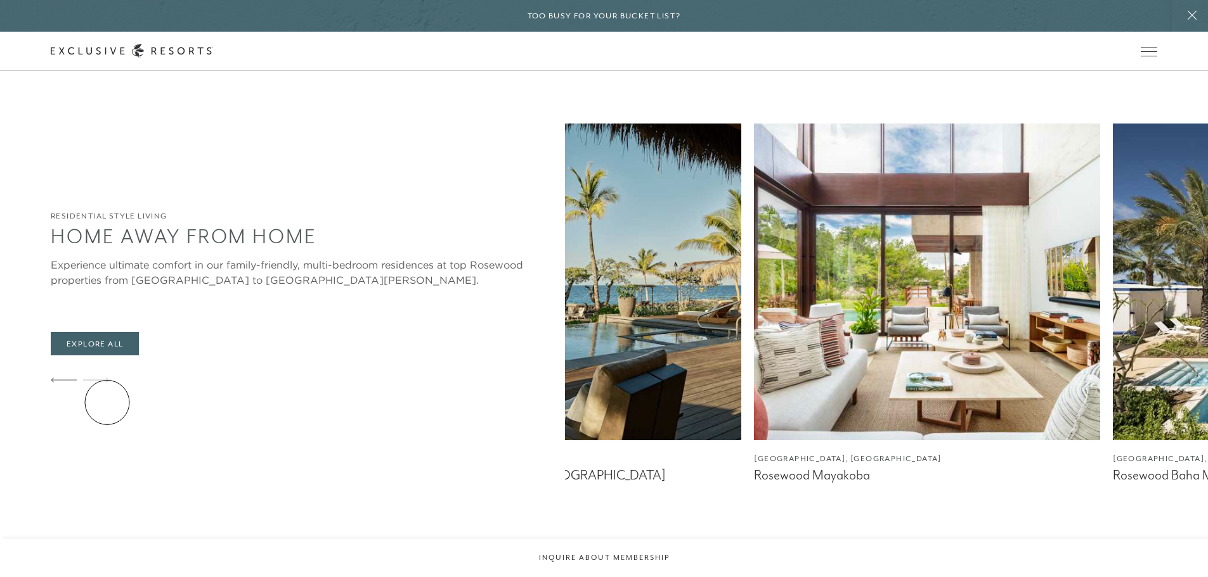
click at [107, 383] on icon at bounding box center [96, 380] width 26 height 5
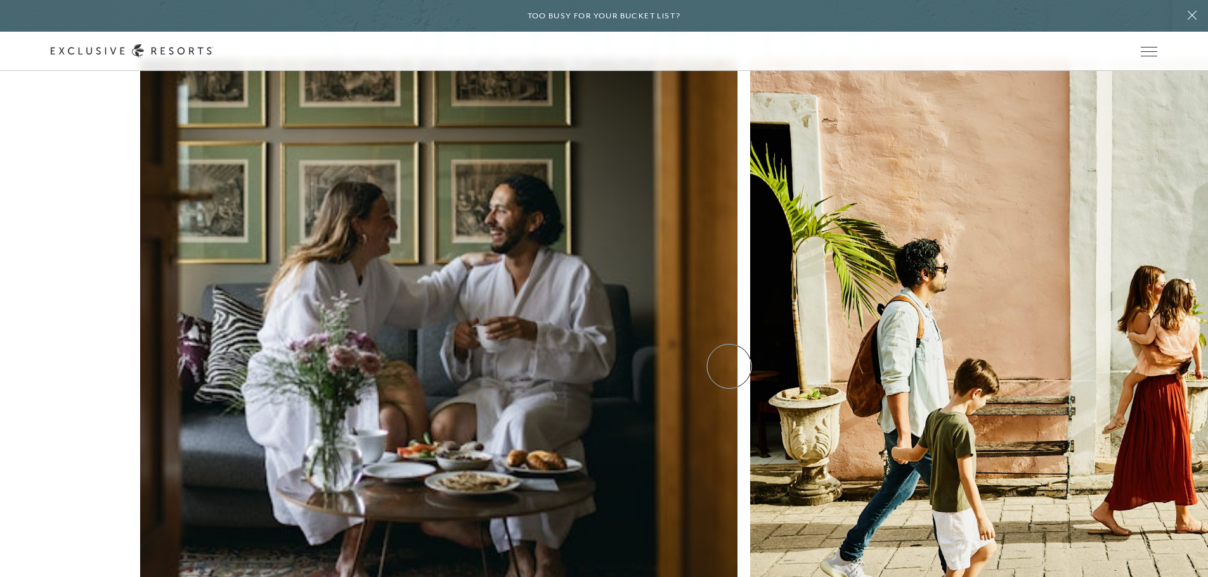
scroll to position [3619, 0]
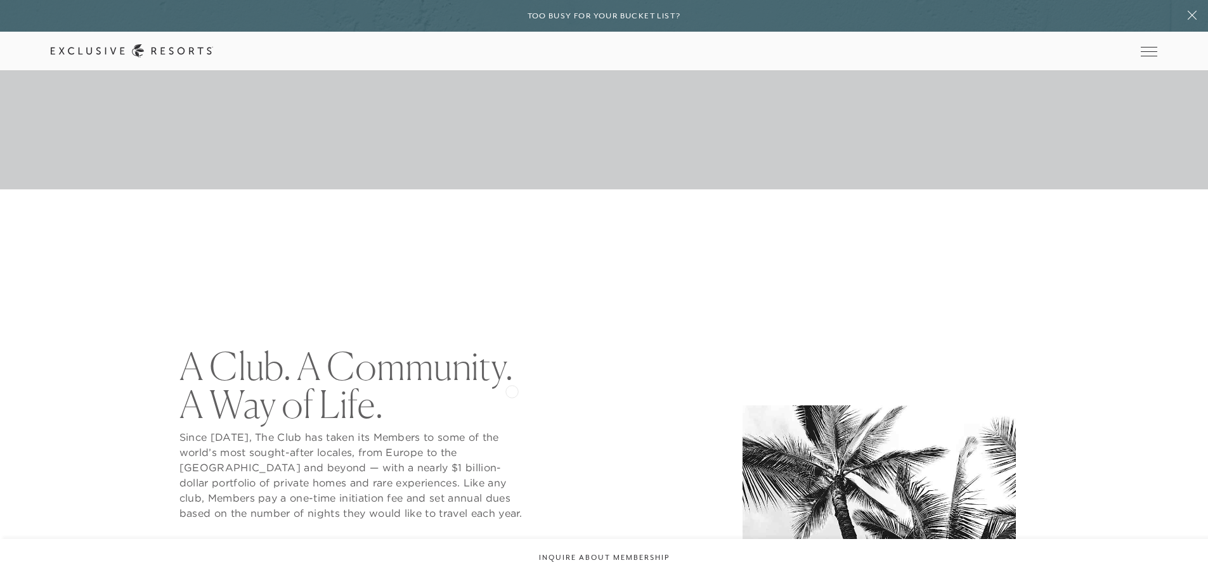
scroll to position [570, 0]
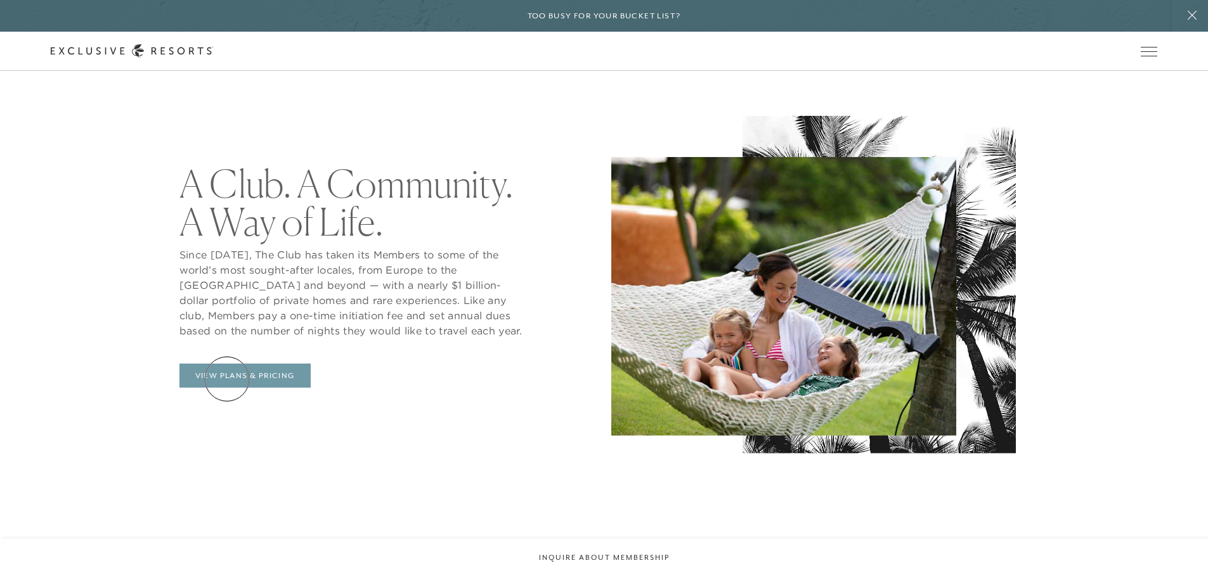
click at [227, 379] on link "View Plans & Pricing" at bounding box center [244, 376] width 131 height 24
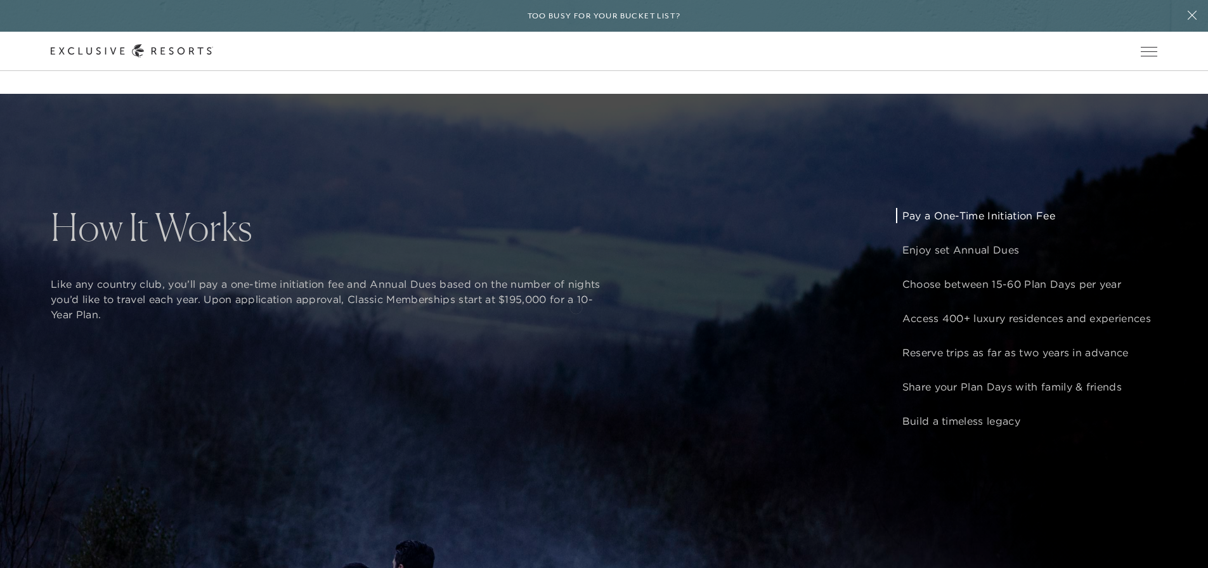
scroll to position [1014, 0]
